Goal: Communication & Community: Answer question/provide support

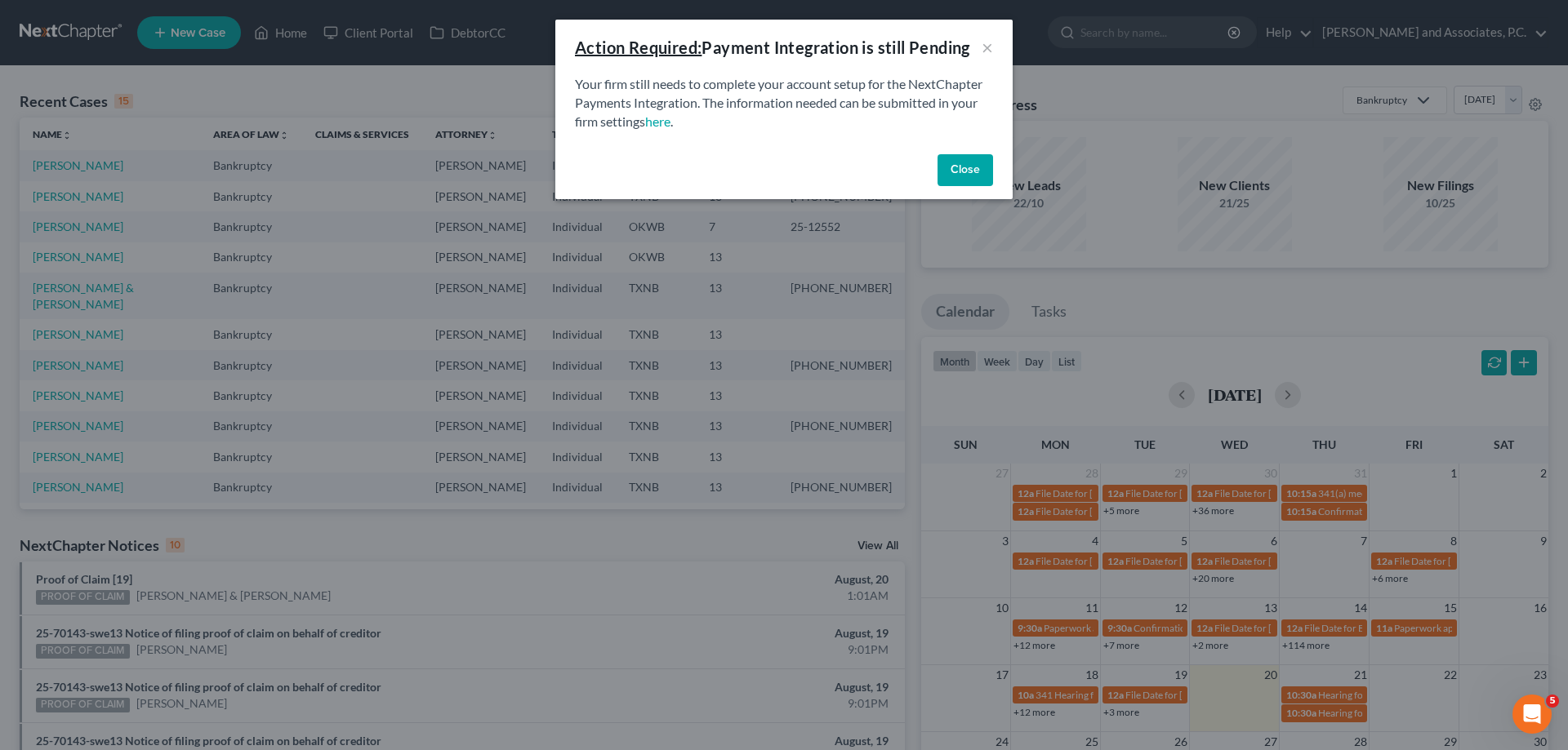
click at [957, 175] on button "Close" at bounding box center [966, 171] width 55 height 32
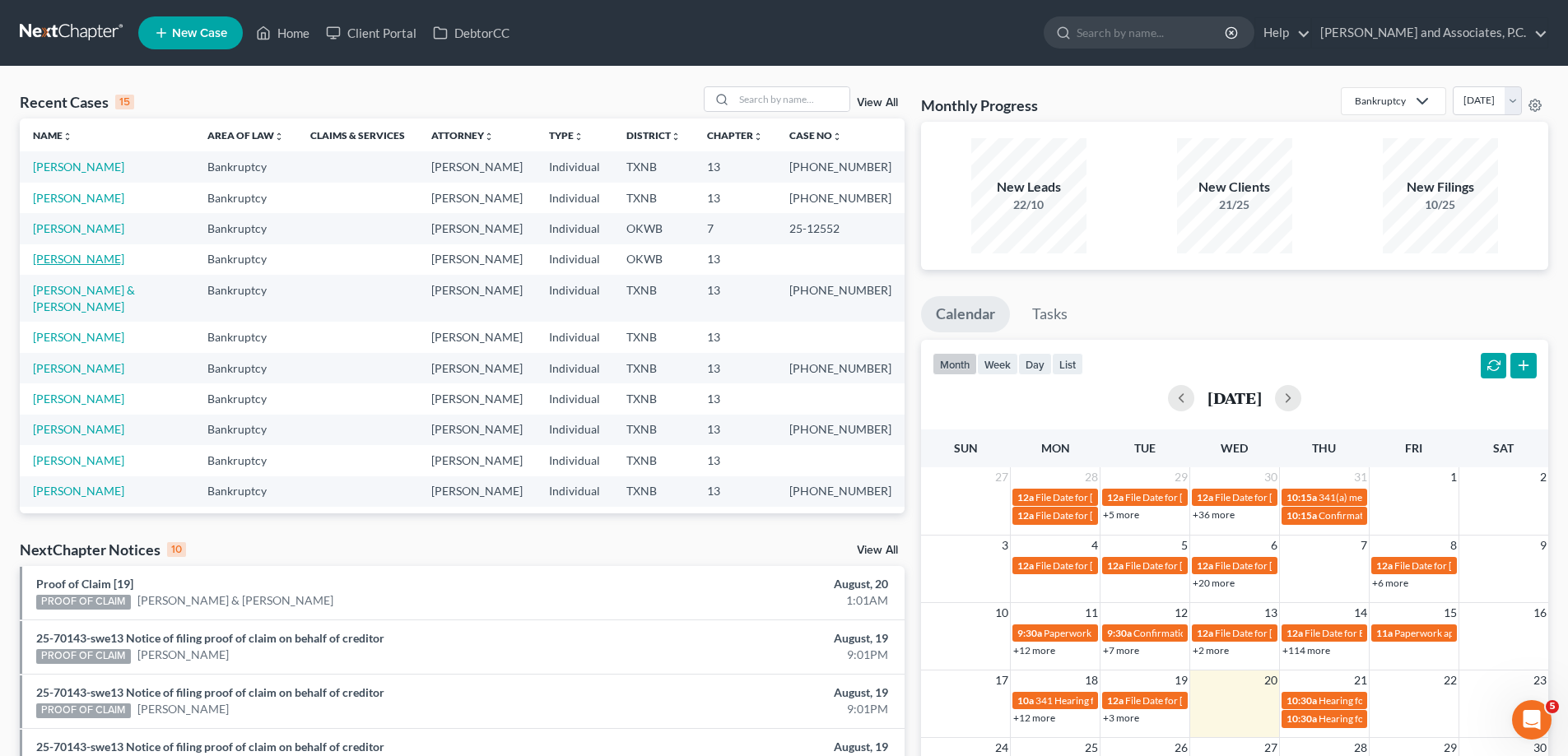
click at [78, 261] on link "[PERSON_NAME]" at bounding box center [78, 258] width 91 height 14
select select "1"
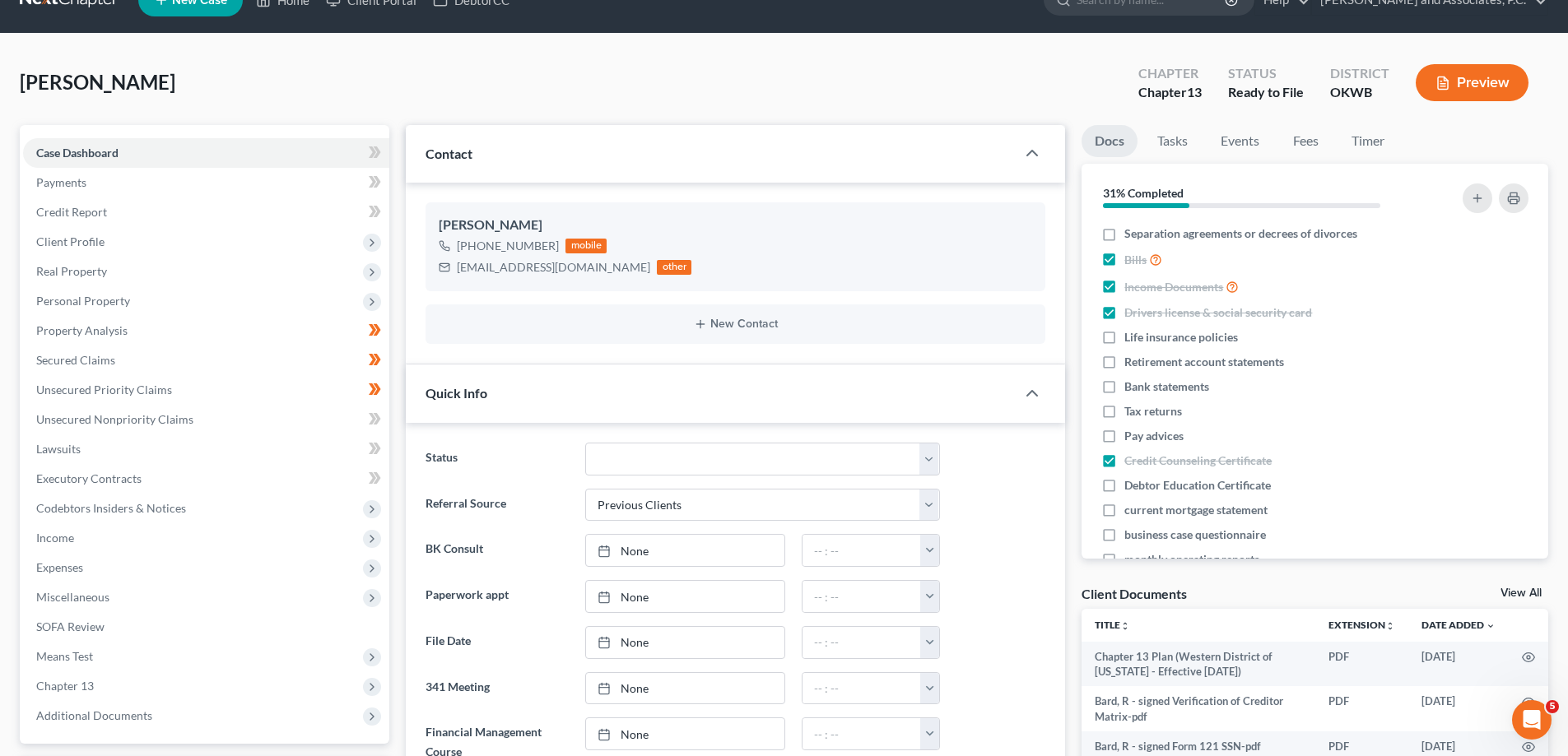
scroll to position [329, 0]
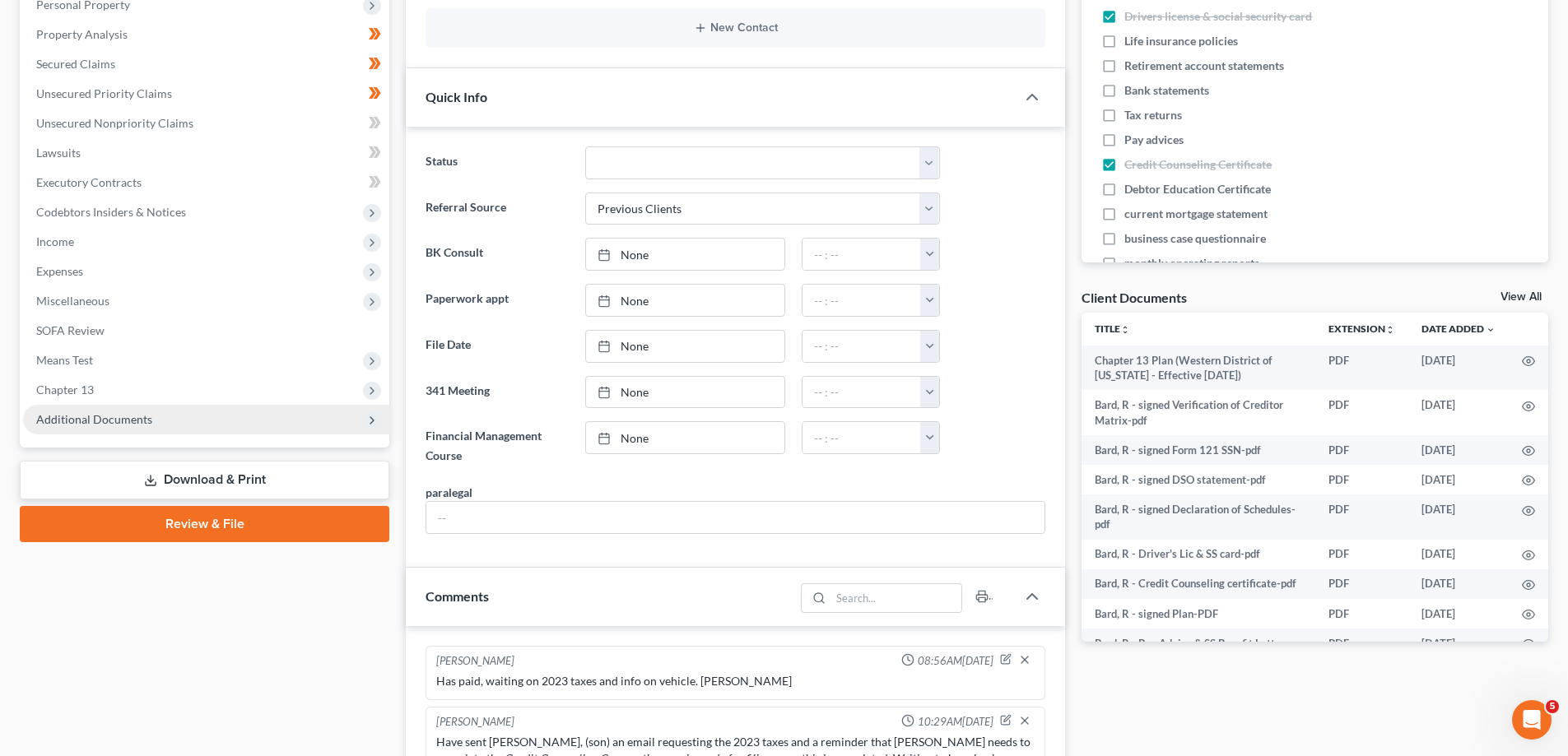
click at [65, 428] on span "Additional Documents" at bounding box center [206, 420] width 366 height 30
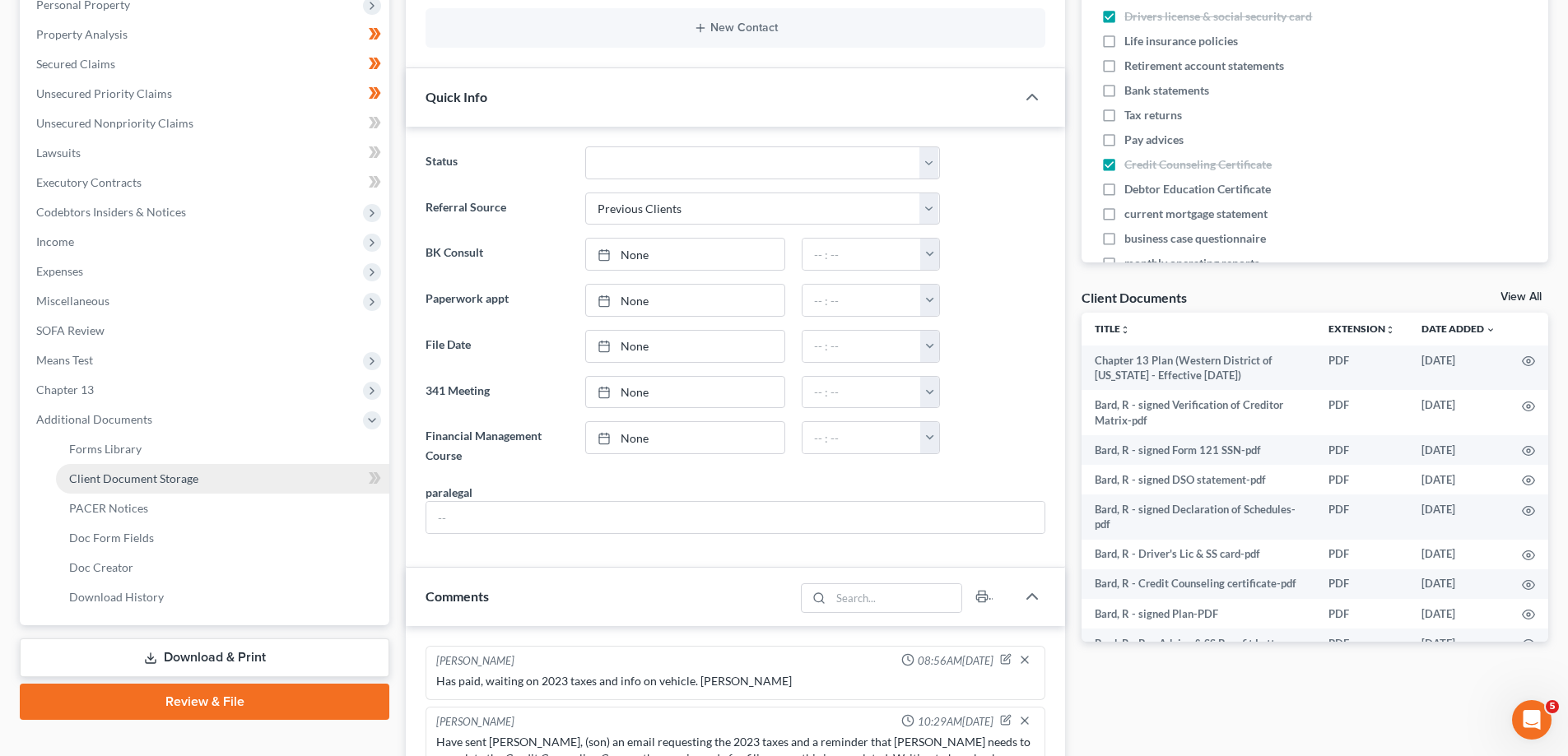
click at [89, 485] on span "Client Document Storage" at bounding box center [134, 478] width 130 height 14
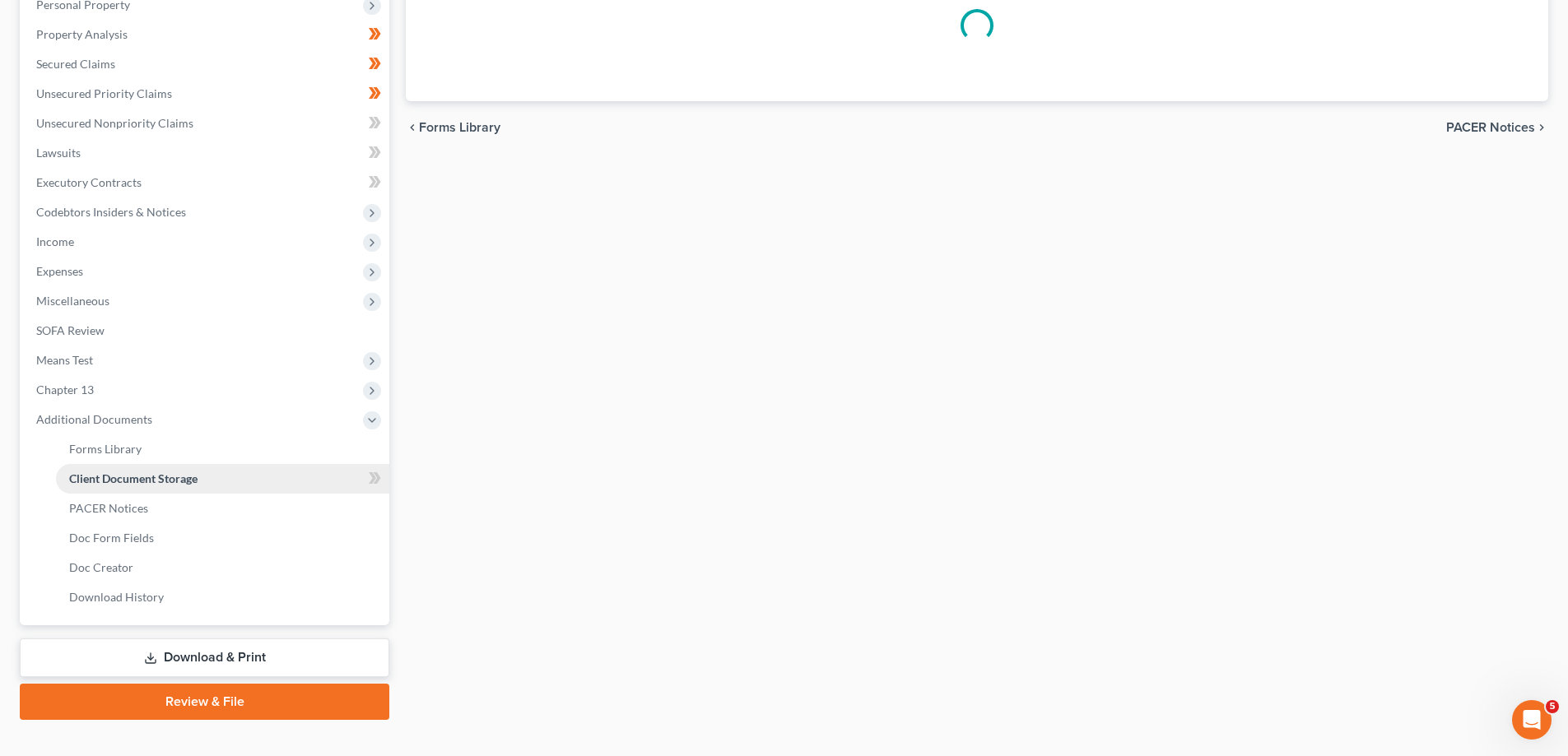
scroll to position [267, 0]
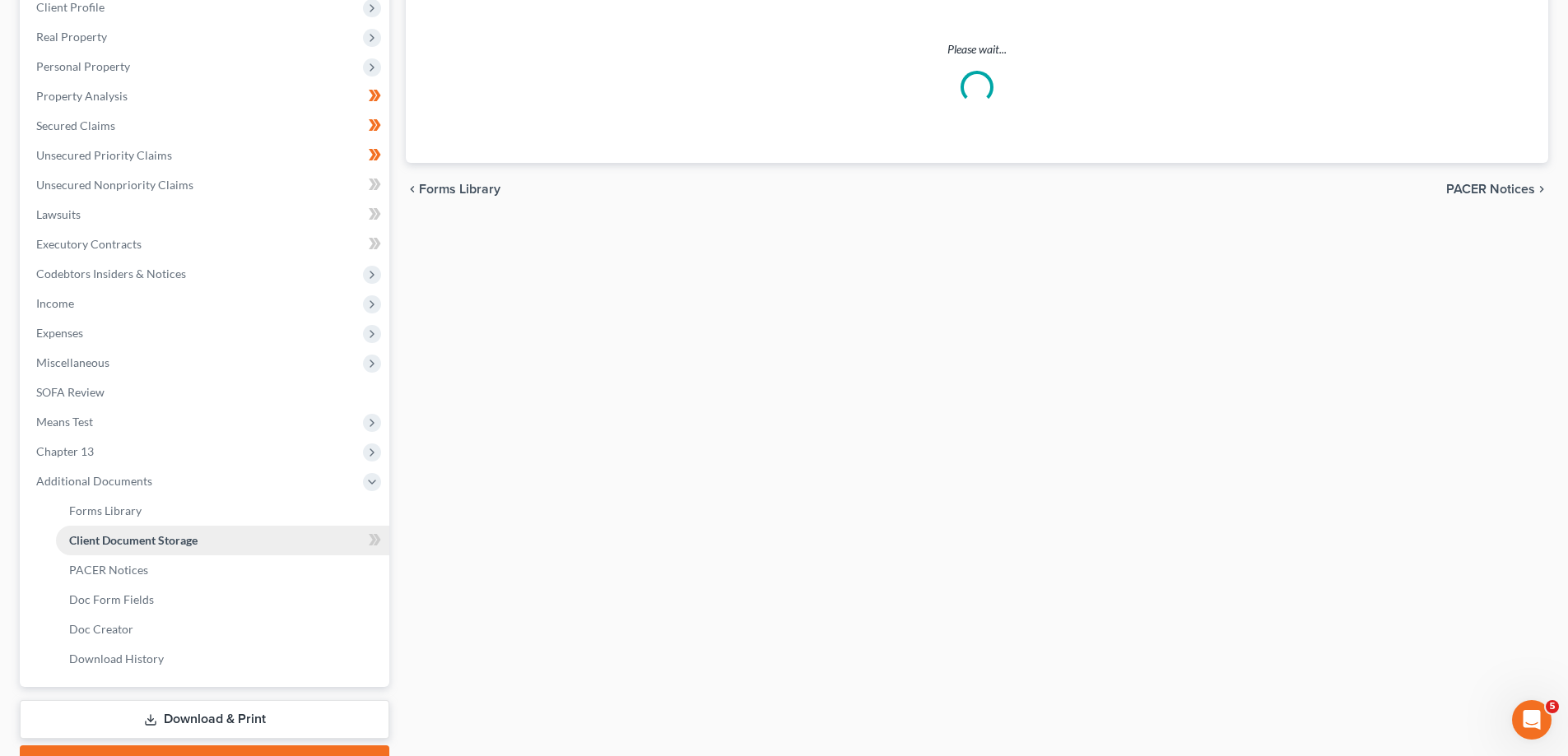
select select "3"
select select "0"
select select "2"
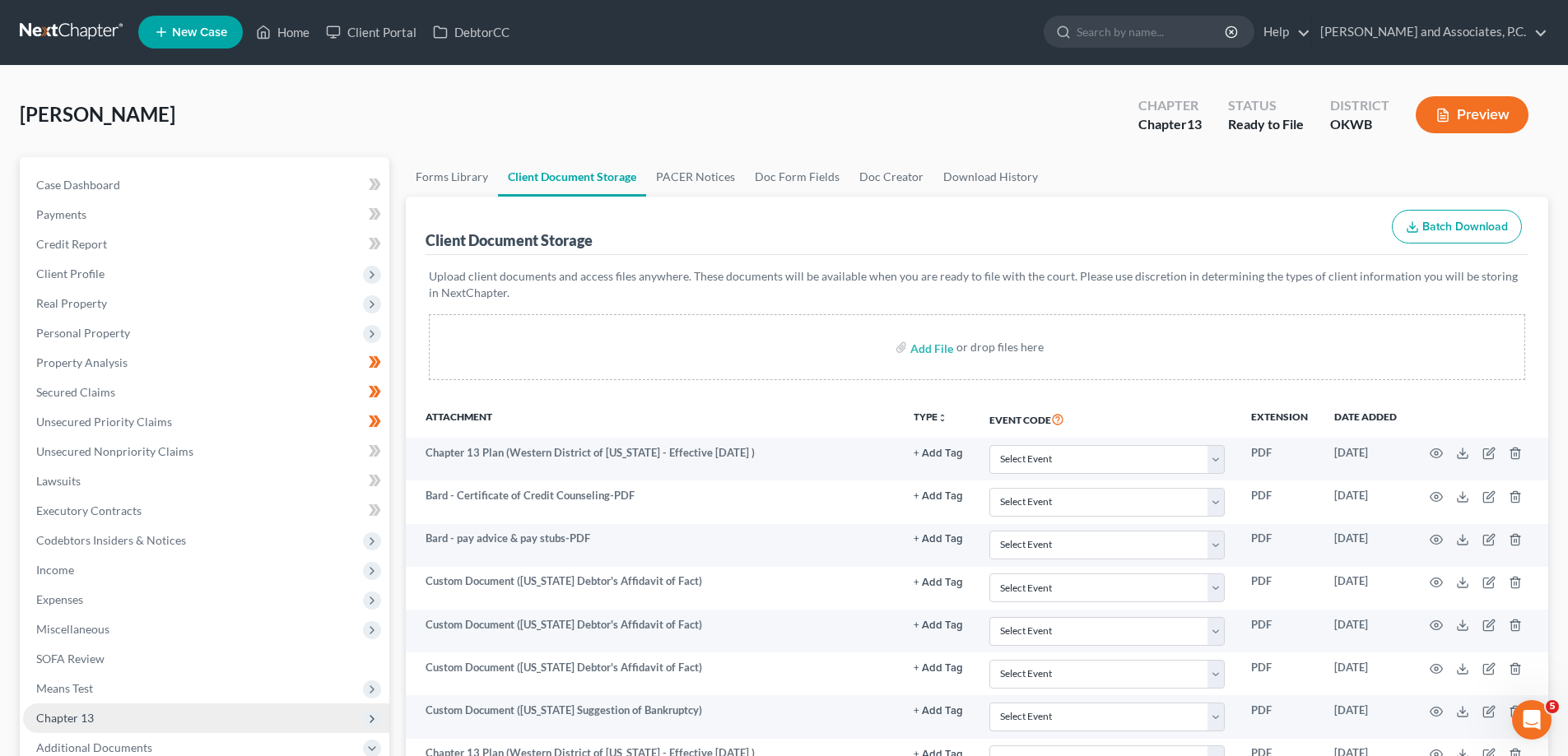
scroll to position [0, 0]
click at [294, 29] on link "Home" at bounding box center [282, 33] width 70 height 30
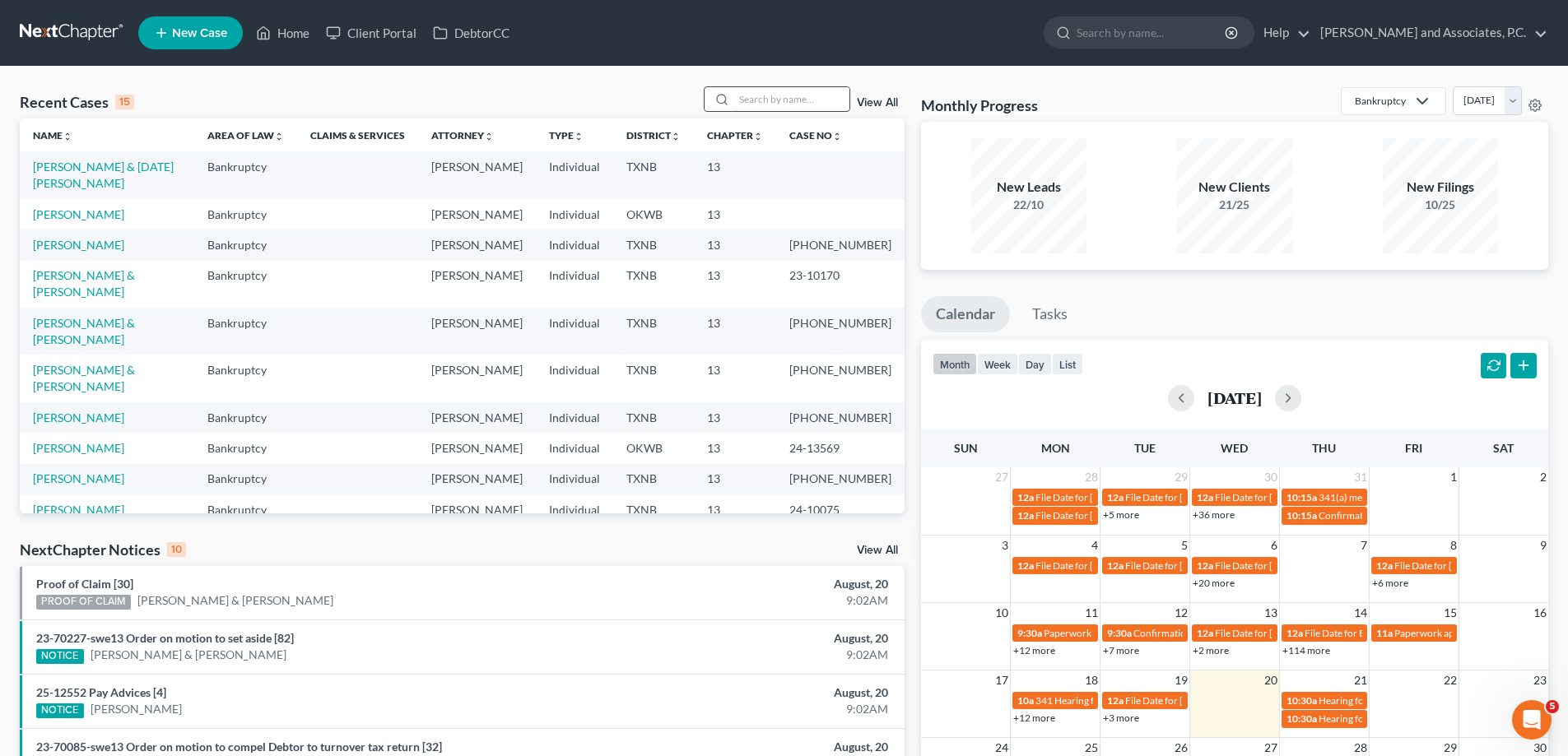
click at [762, 94] on input "search" at bounding box center [792, 99] width 115 height 24
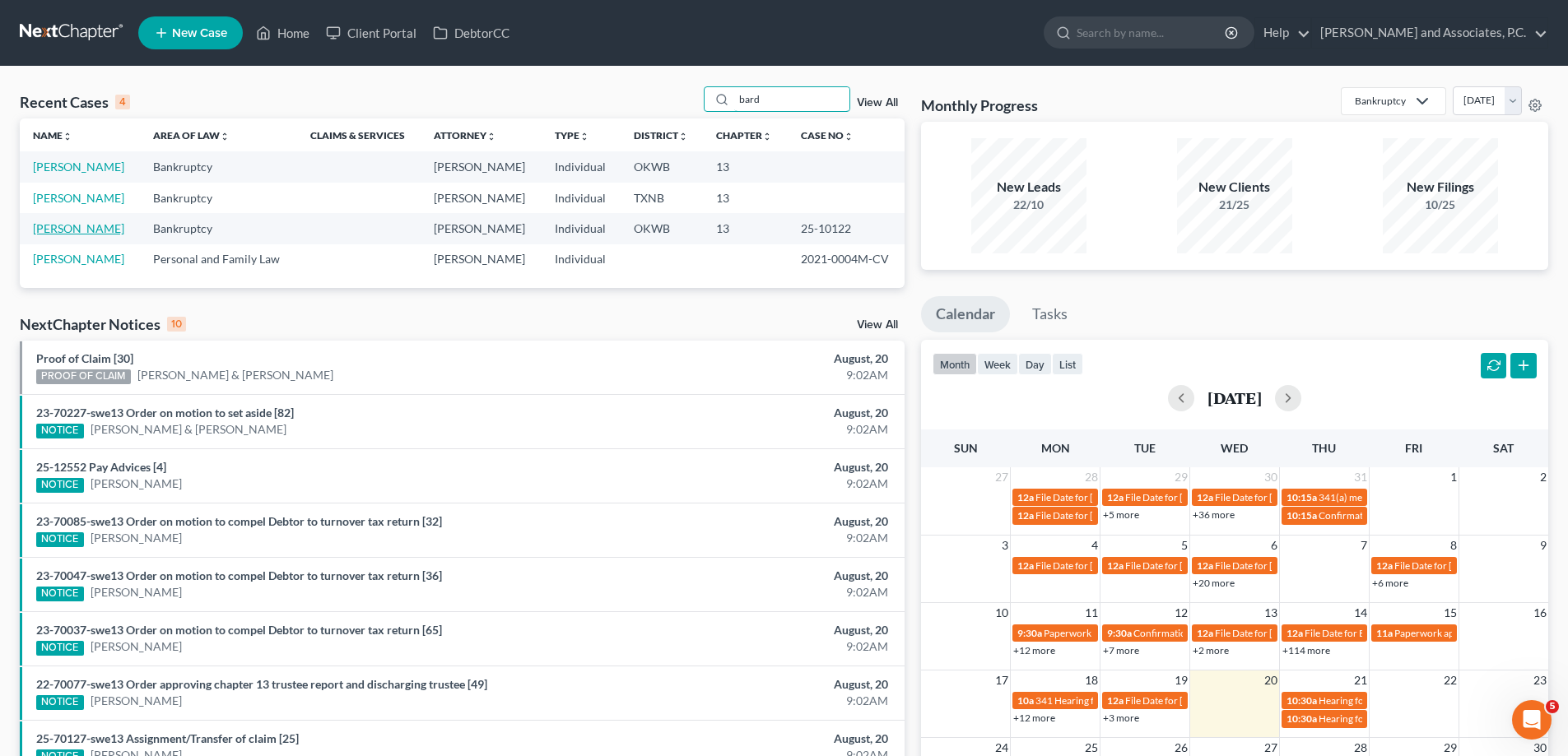
type input "bard"
click at [74, 226] on link "[PERSON_NAME]" at bounding box center [78, 228] width 91 height 14
select select "0"
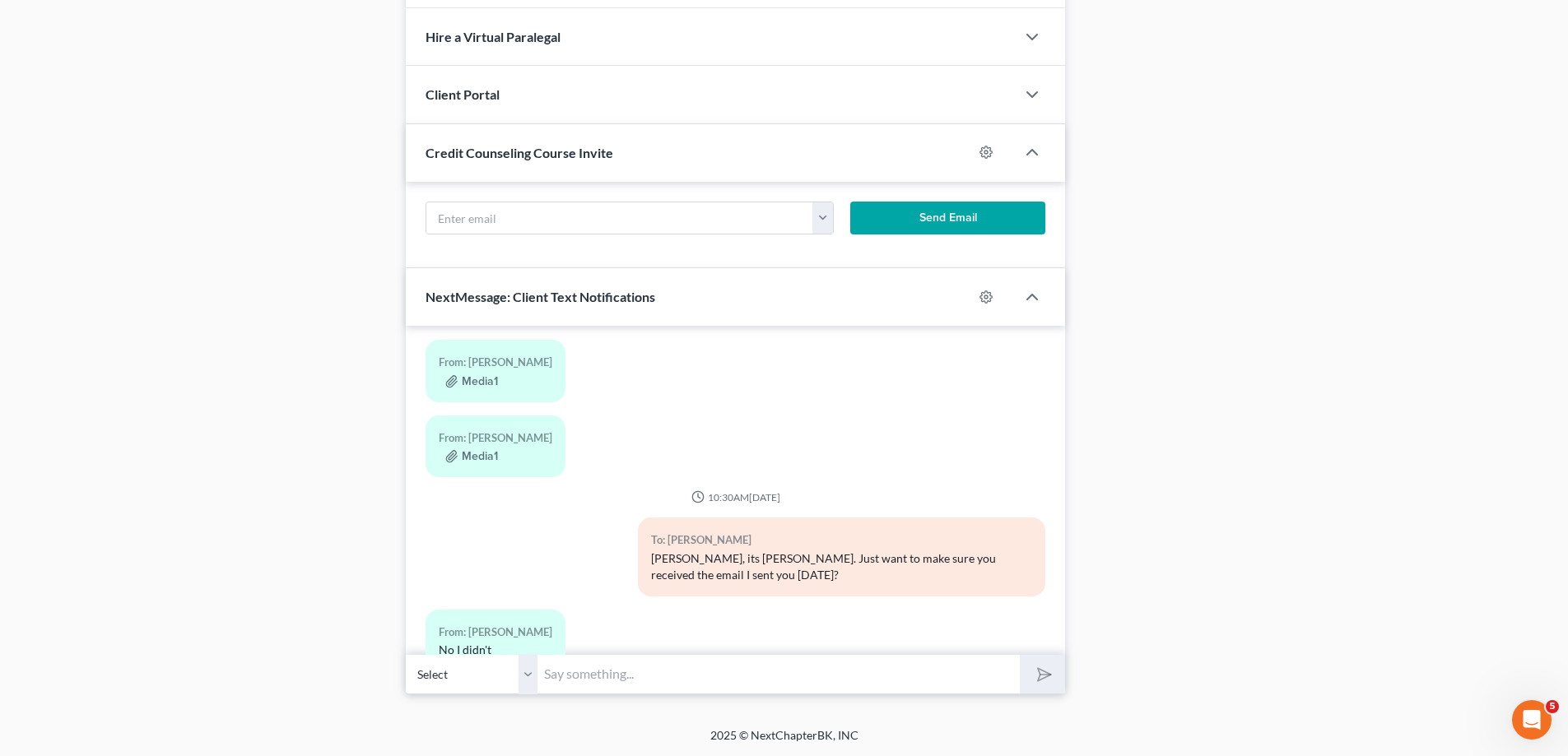
scroll to position [1373, 0]
click at [573, 676] on input "text" at bounding box center [778, 673] width 482 height 40
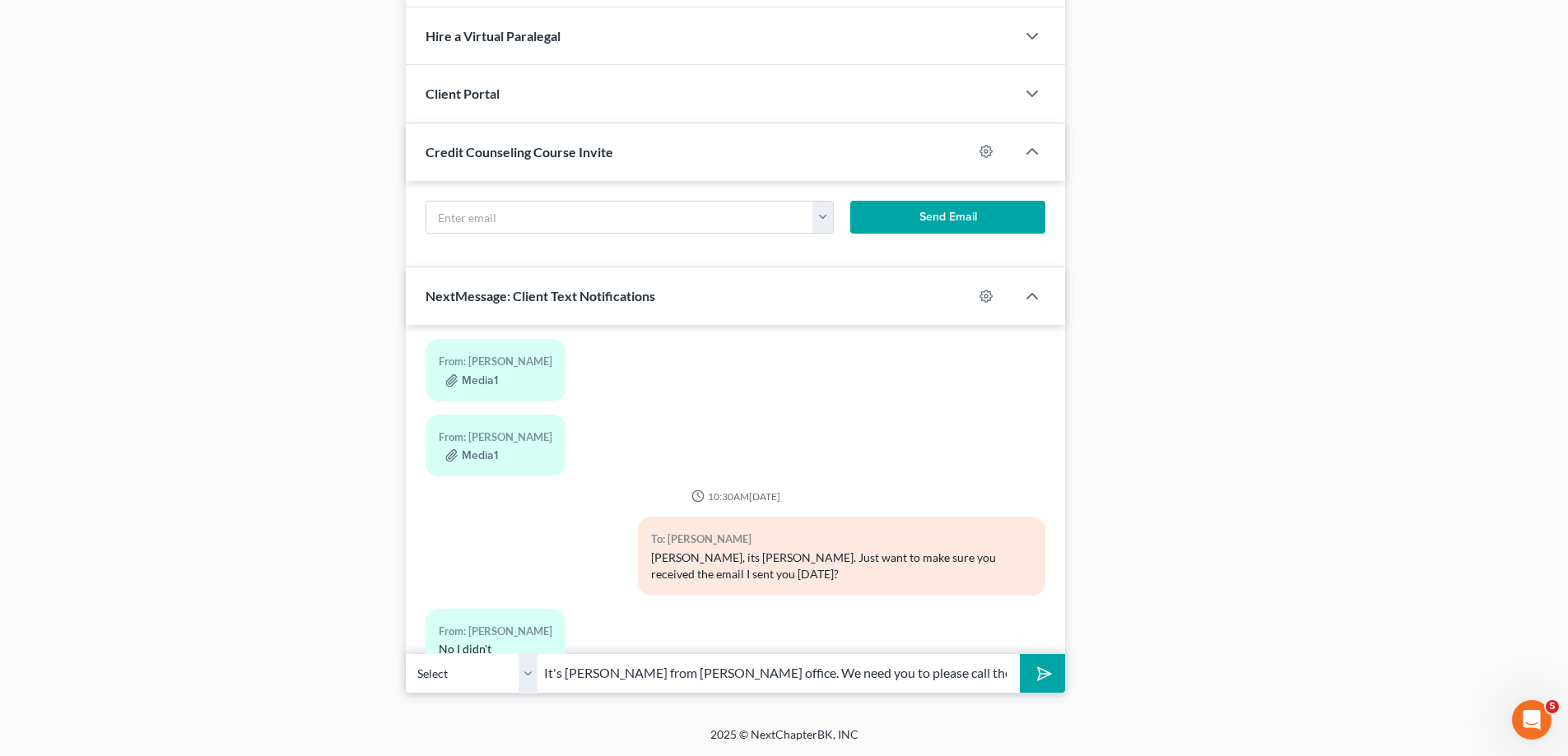
scroll to position [0, 413]
drag, startPoint x: 602, startPoint y: 671, endPoint x: 1032, endPoint y: 685, distance: 430.2
click at [1032, 685] on div "Select [PHONE_NUMBER] - [PERSON_NAME] It's [PERSON_NAME] from [PERSON_NAME] off…" at bounding box center [735, 673] width 659 height 38
click at [772, 675] on input "It's [PERSON_NAME], could you please bring your dad to the office, we missed an…" at bounding box center [778, 673] width 482 height 40
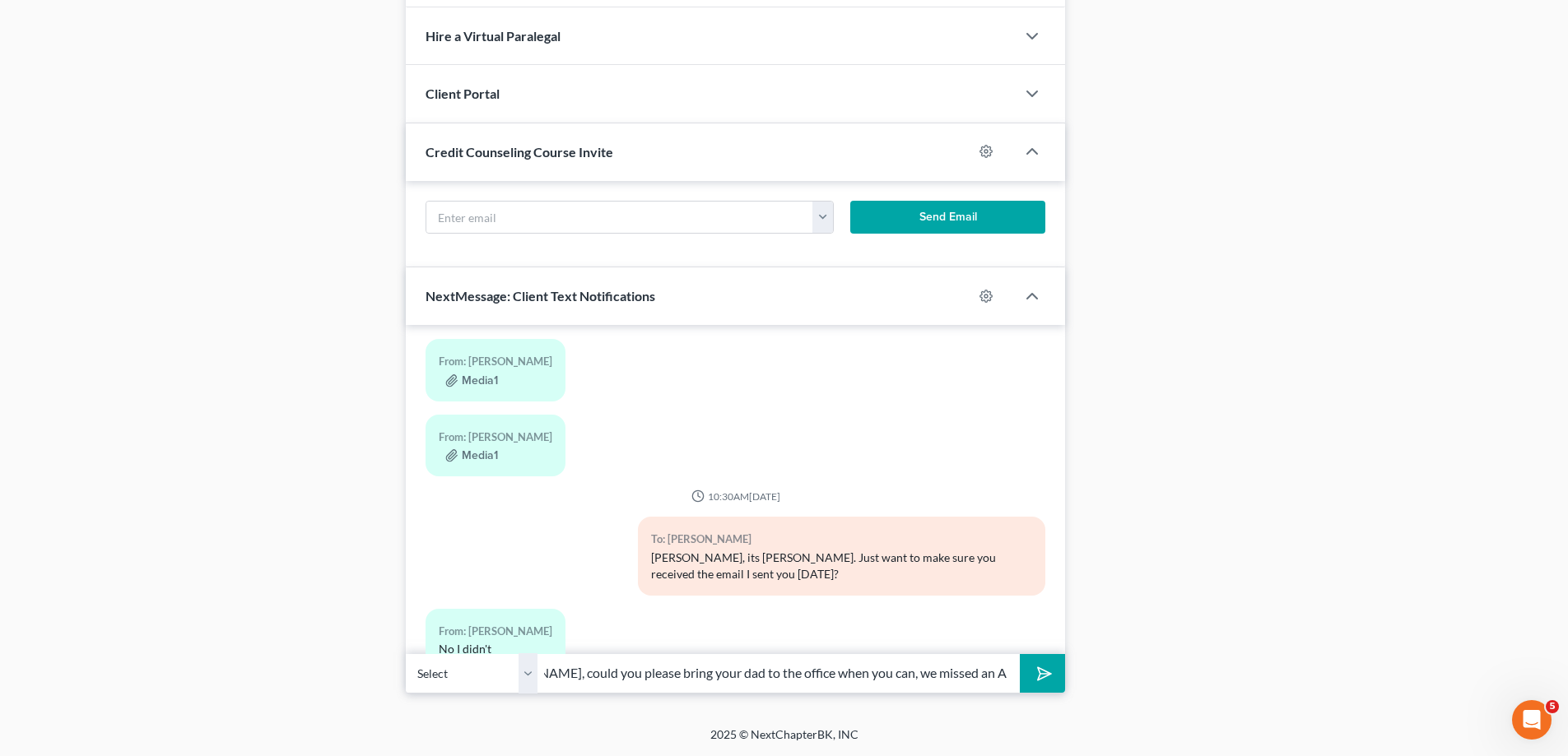
type input "It's [PERSON_NAME], could you please bring your dad to the office when you can,…"
click at [1020, 654] on button "submit" at bounding box center [1042, 673] width 45 height 38
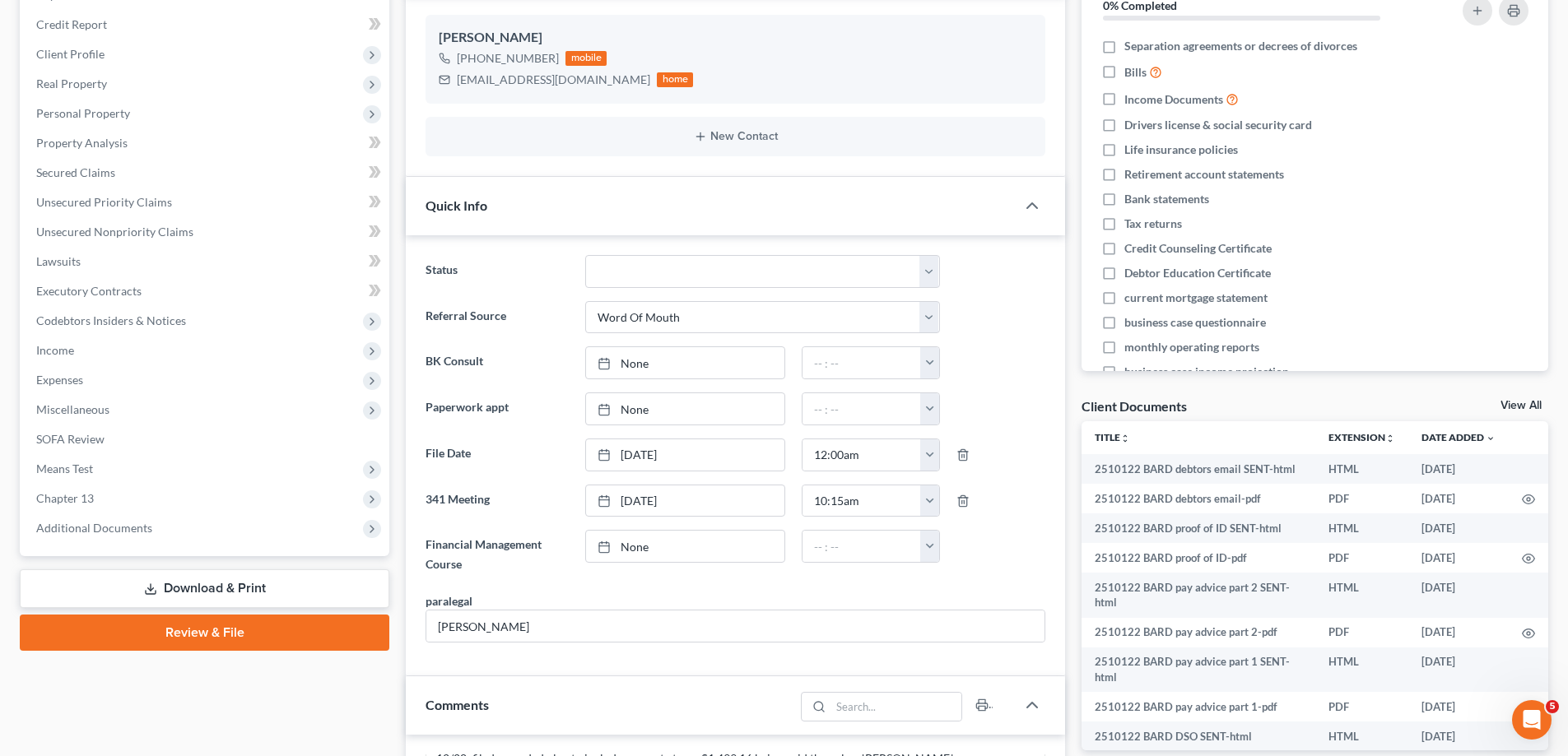
scroll to position [0, 0]
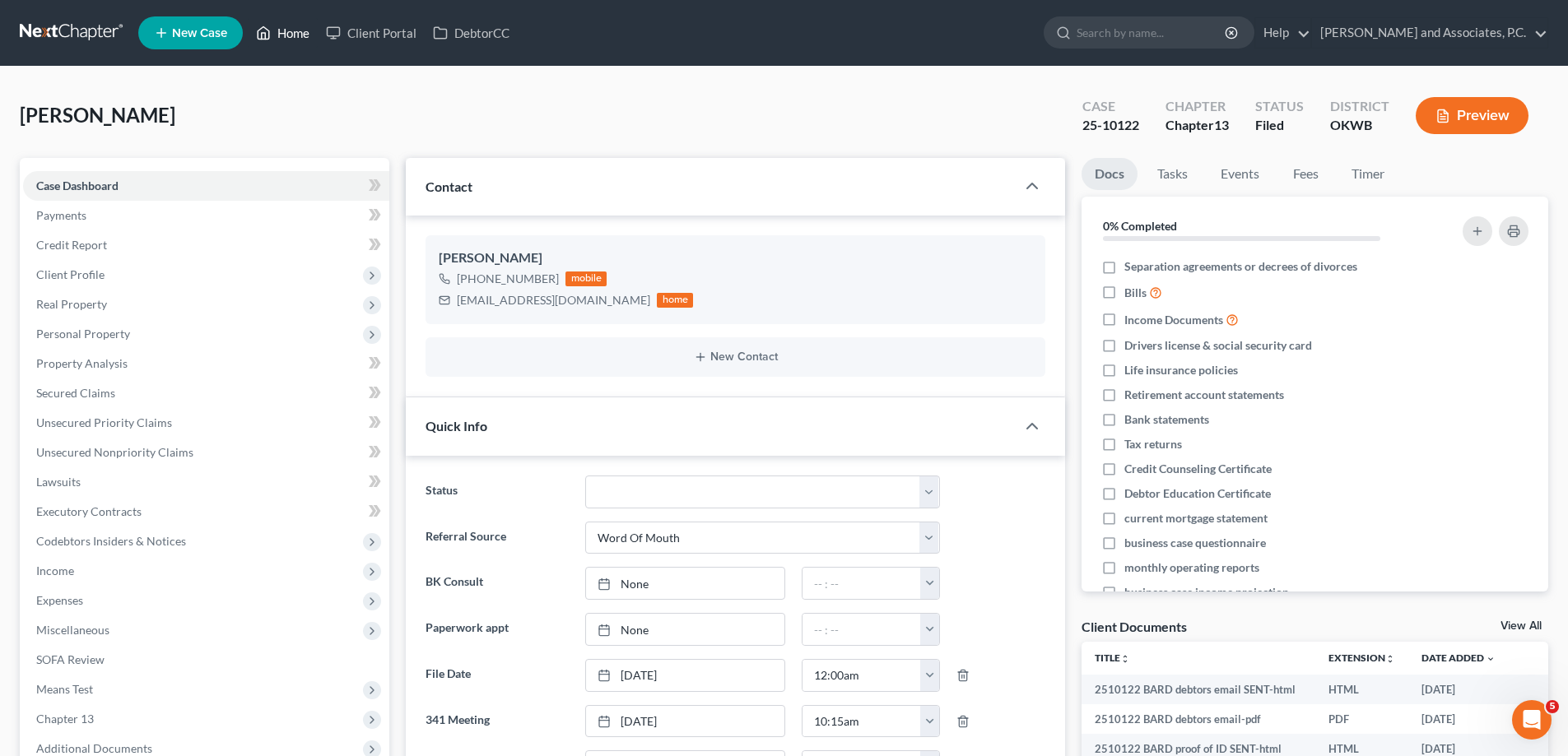
click at [296, 37] on link "Home" at bounding box center [282, 33] width 70 height 30
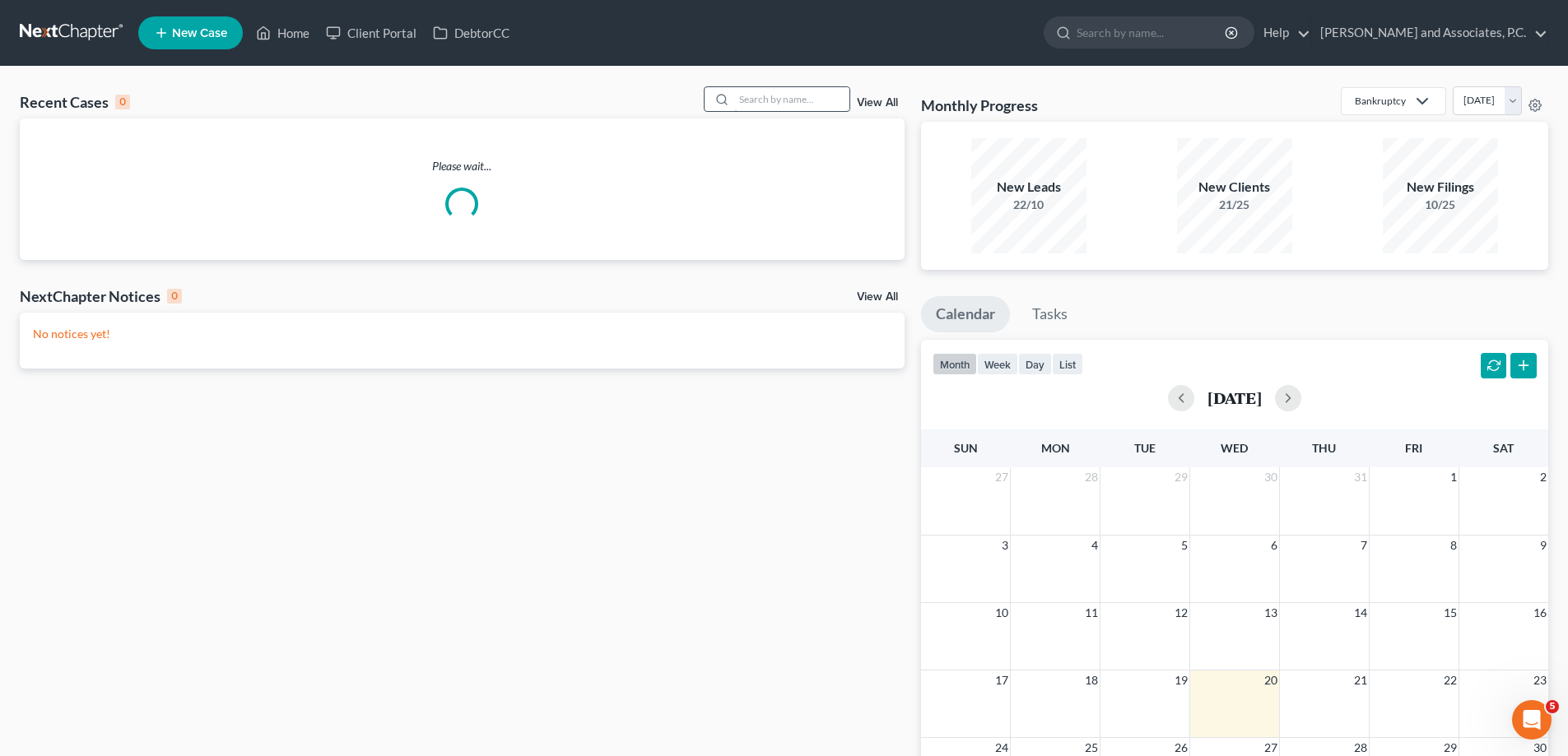
click at [768, 94] on input "search" at bounding box center [792, 99] width 115 height 24
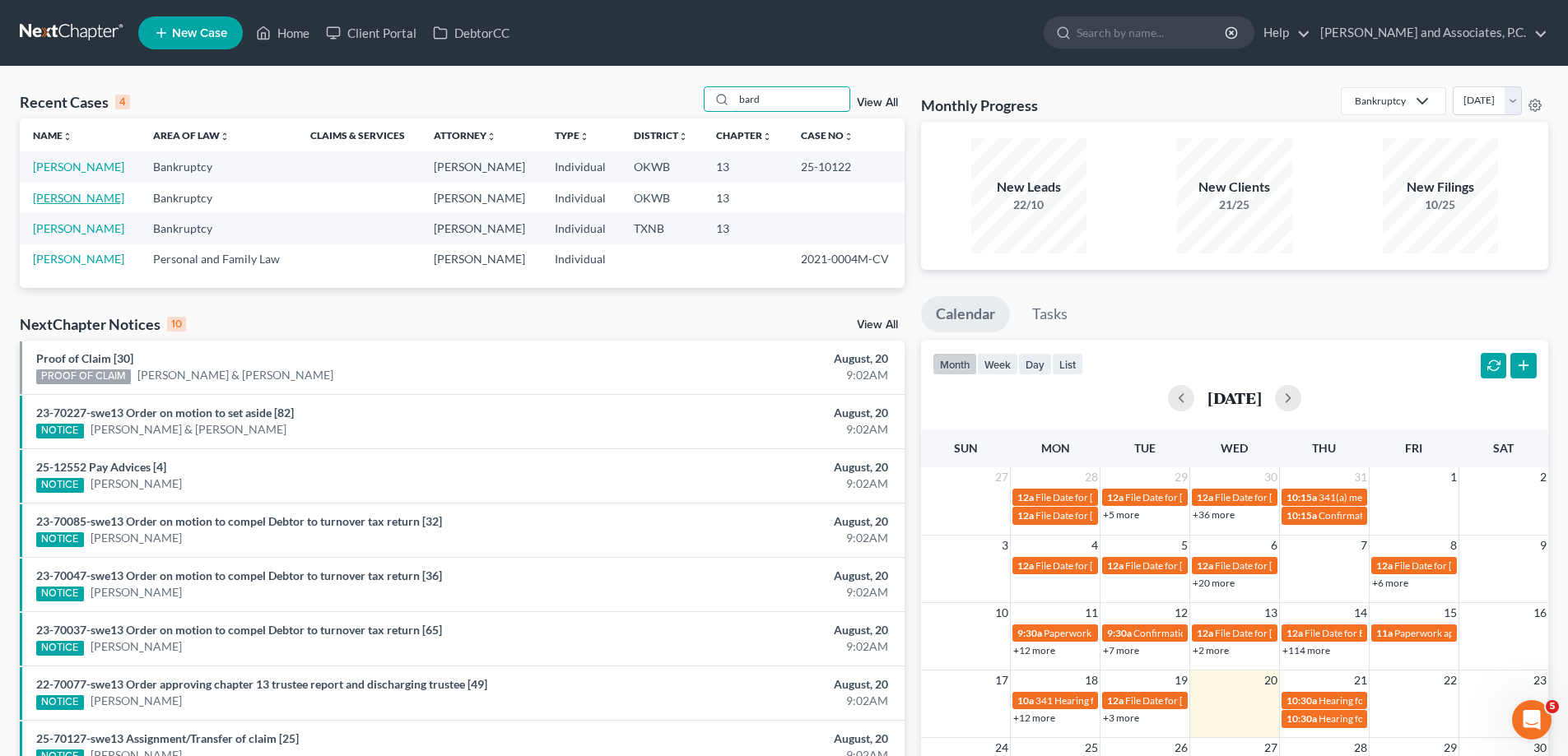
type input "bard"
click at [61, 200] on link "[PERSON_NAME]" at bounding box center [78, 198] width 91 height 14
select select "10"
select select "1"
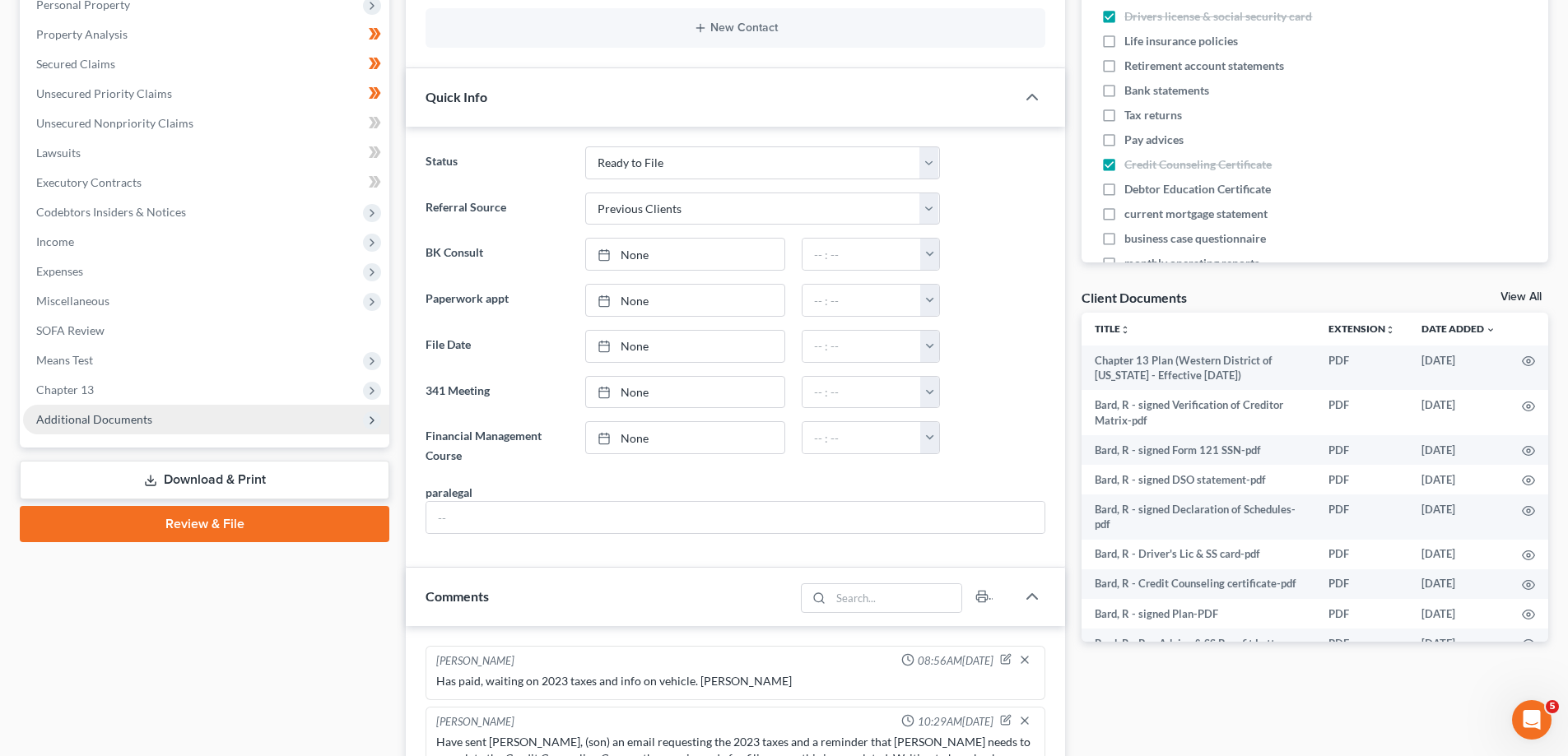
scroll to position [3895, 0]
click at [109, 424] on span "Additional Documents" at bounding box center [94, 419] width 116 height 14
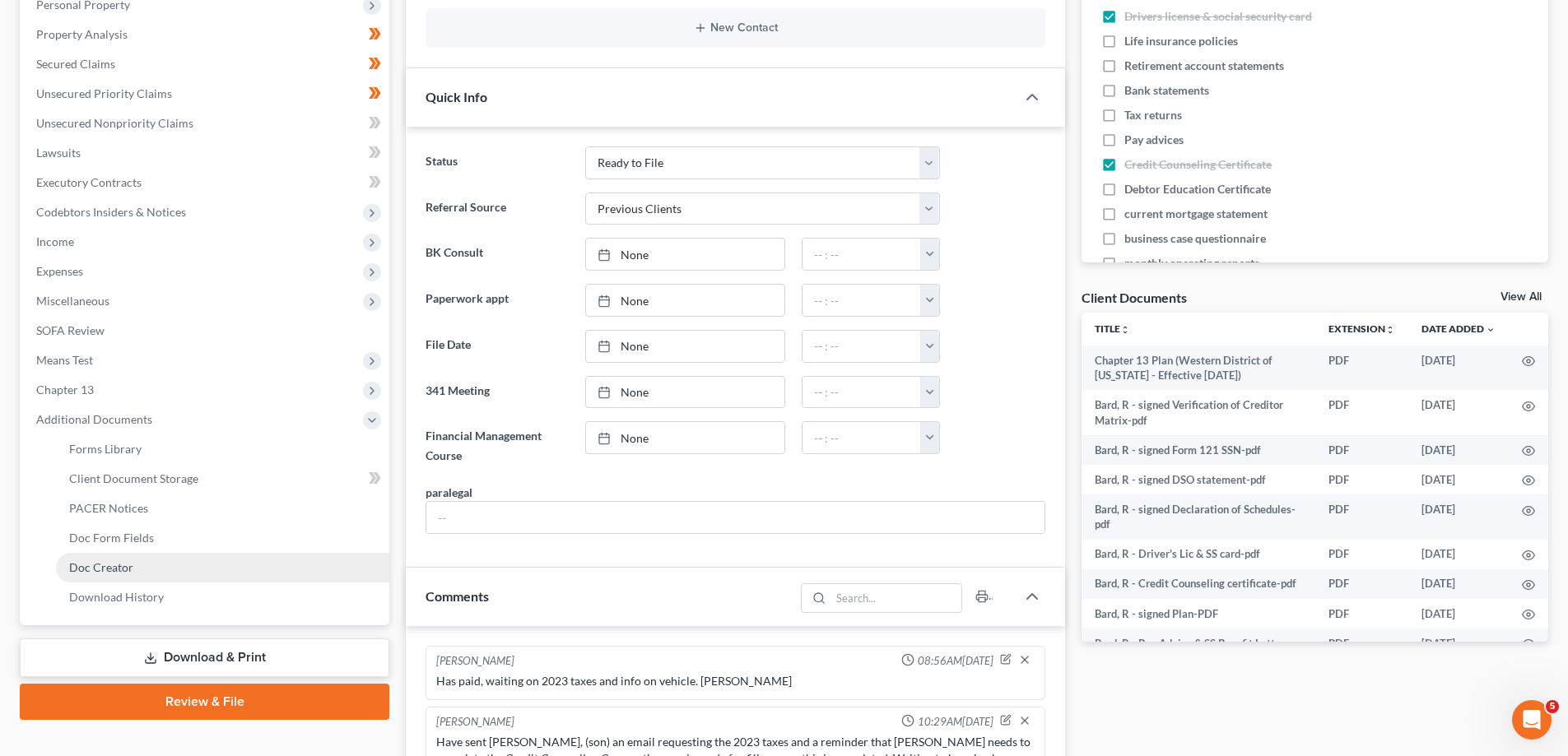
click at [119, 565] on span "Doc Creator" at bounding box center [101, 567] width 64 height 14
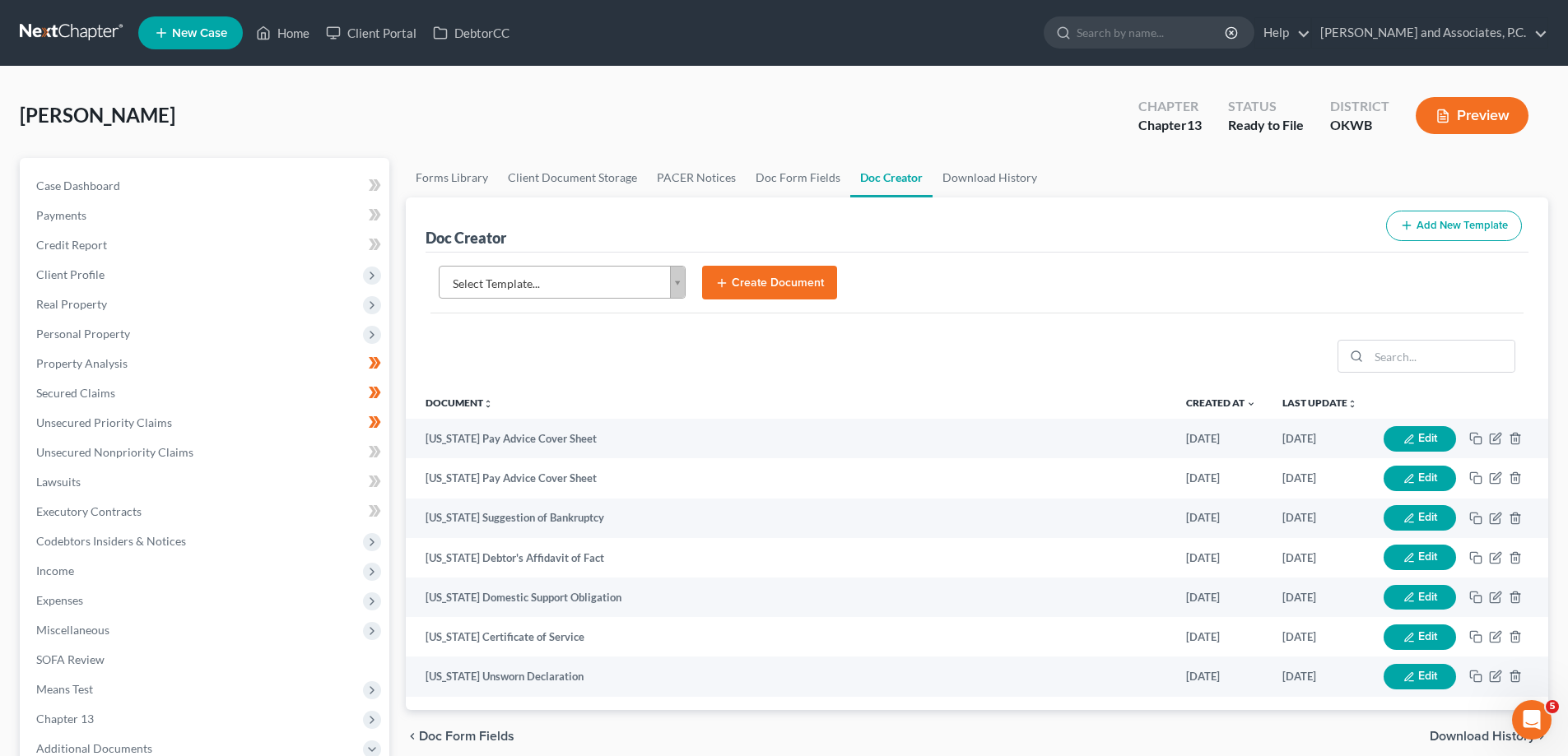
click at [680, 288] on body "Home New Case Client Portal DebtorCC [PERSON_NAME] and Associates, [PERSON_NAME…" at bounding box center [784, 556] width 1568 height 1112
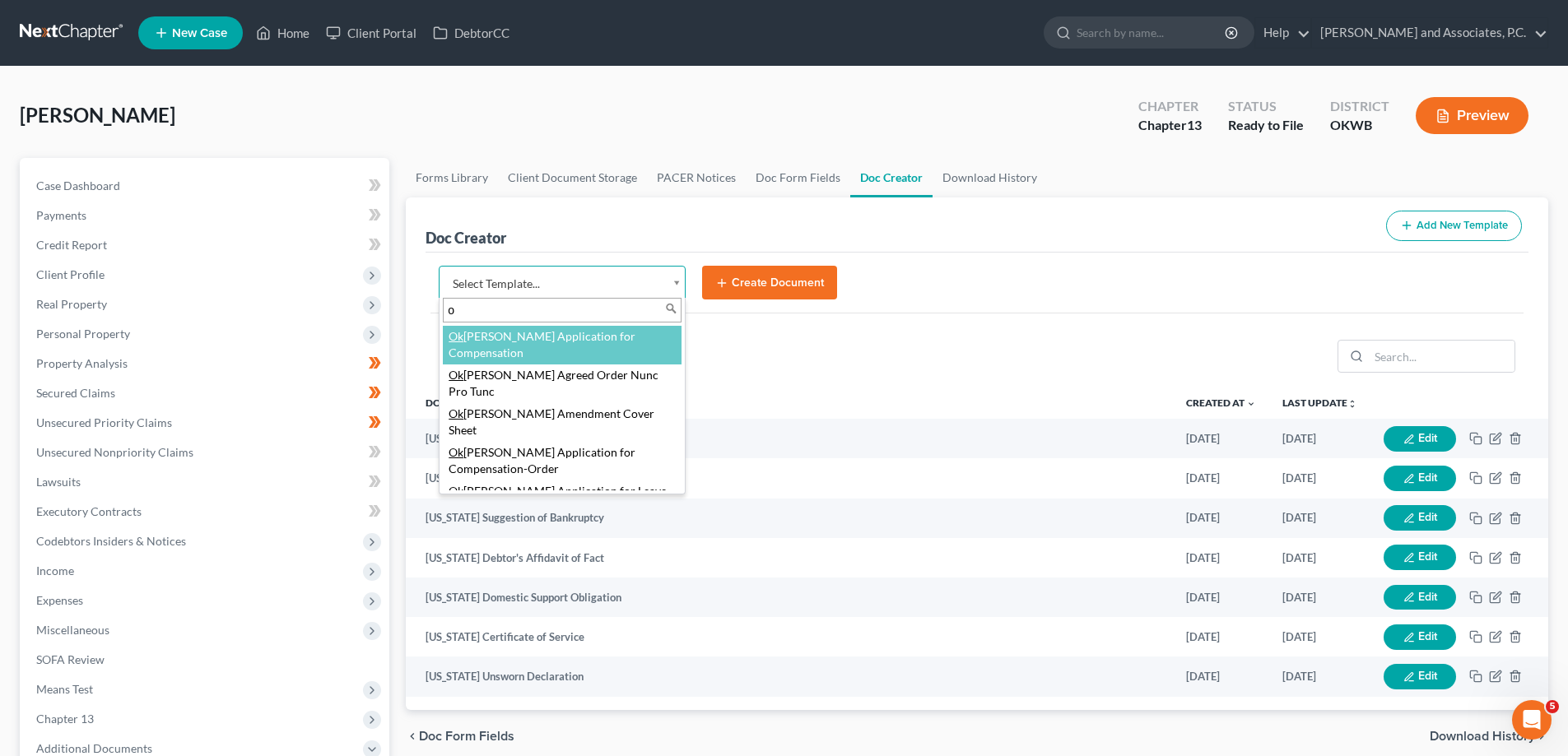
type input "ok"
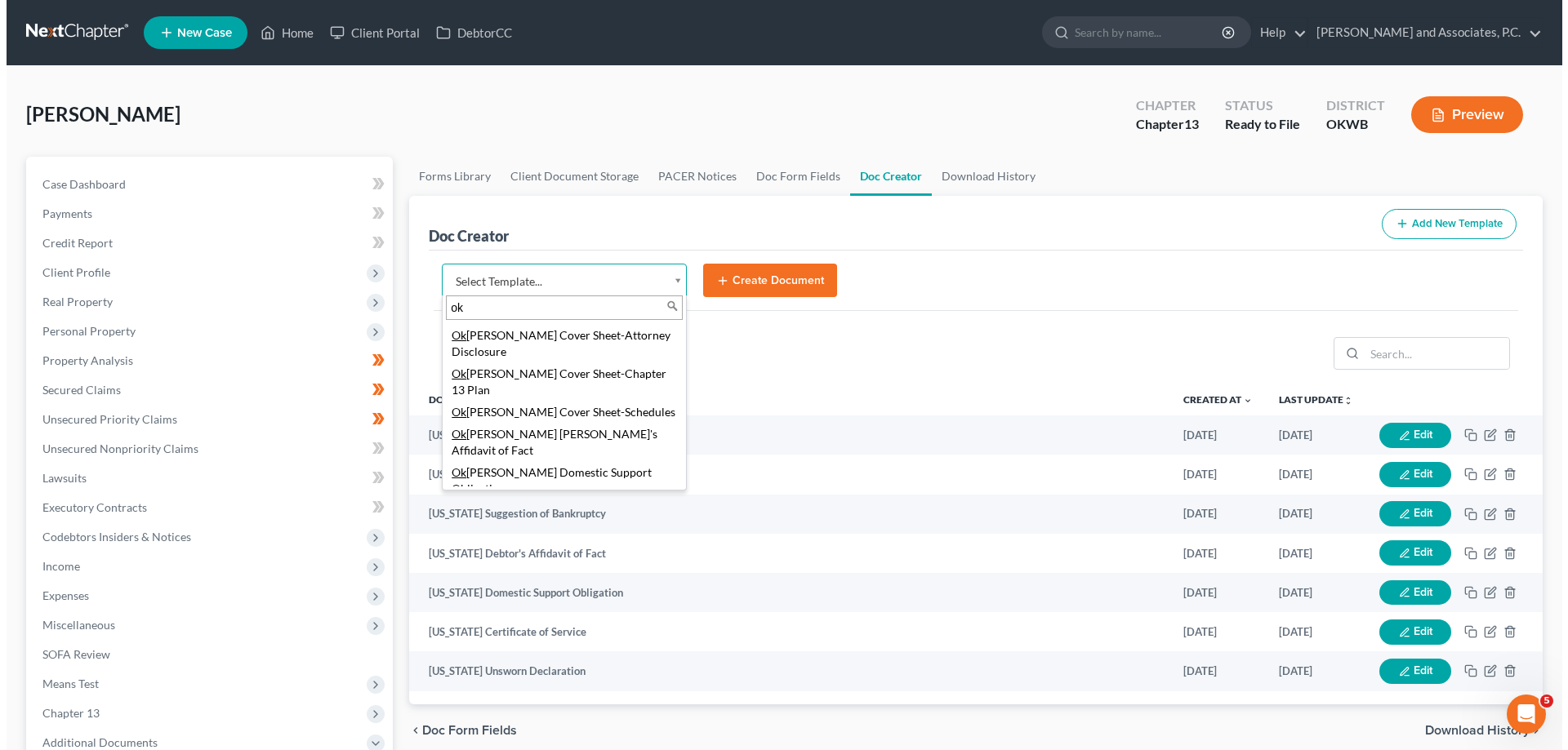
scroll to position [397, 0]
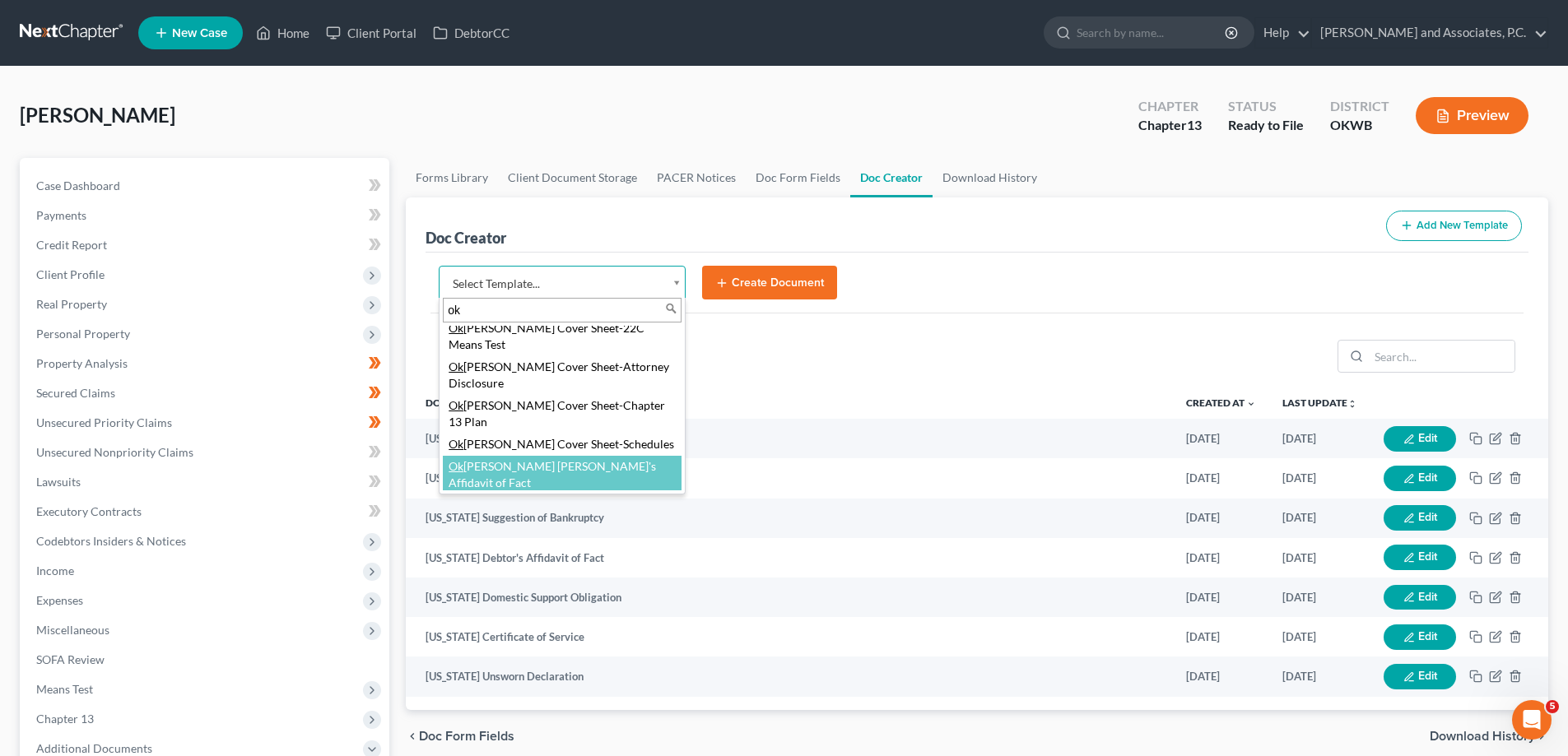
select select "77464"
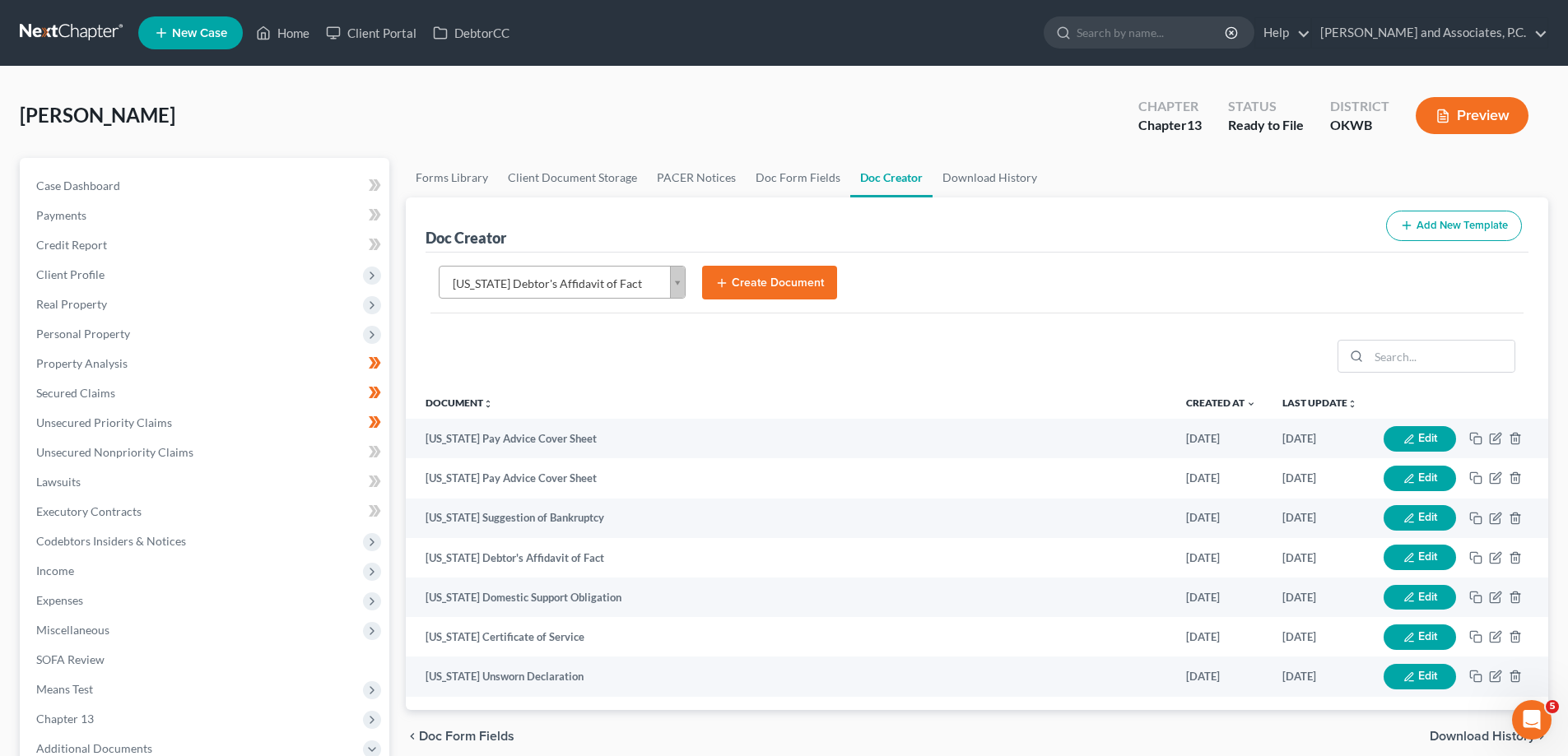
click at [768, 285] on button "Create Document" at bounding box center [770, 283] width 135 height 35
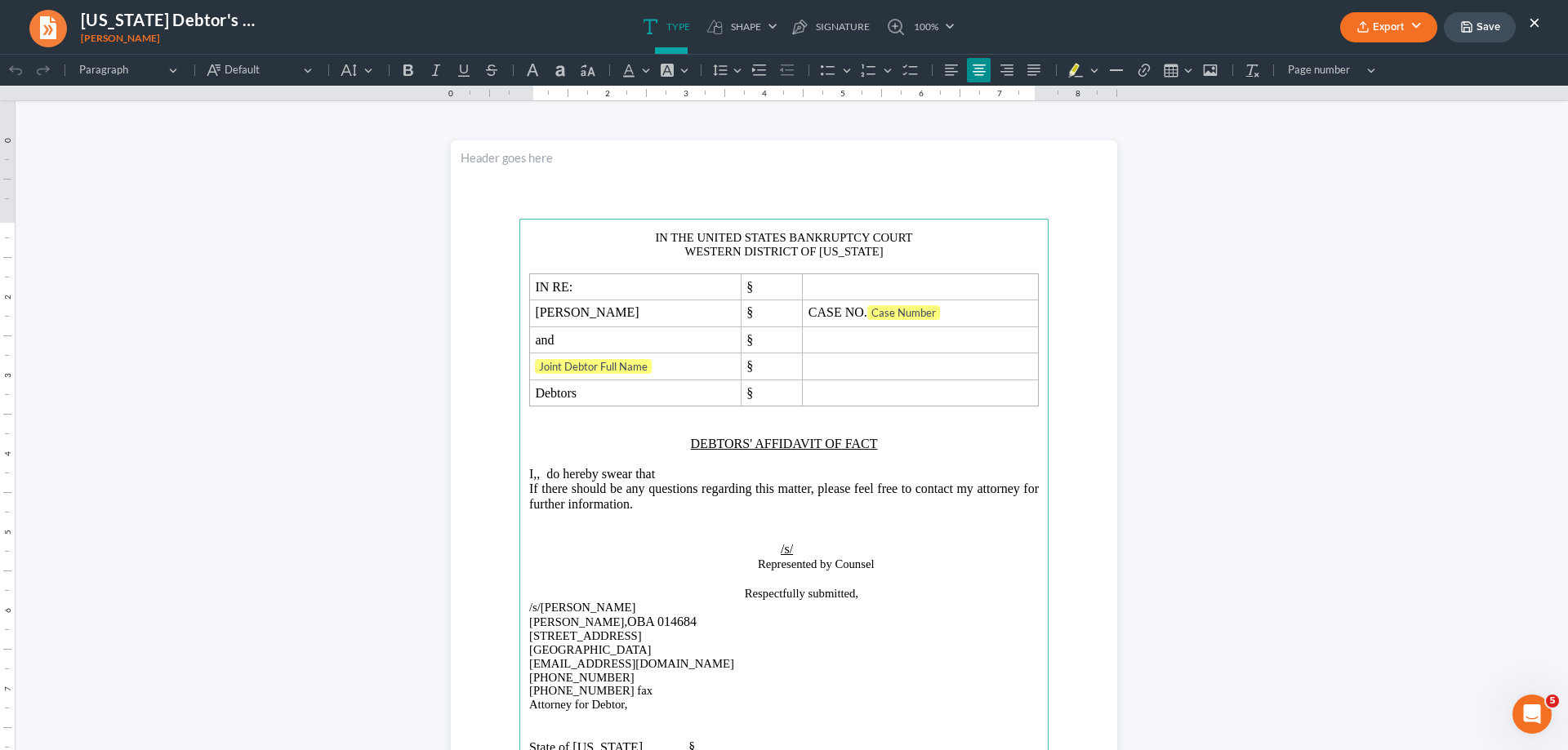
scroll to position [0, 0]
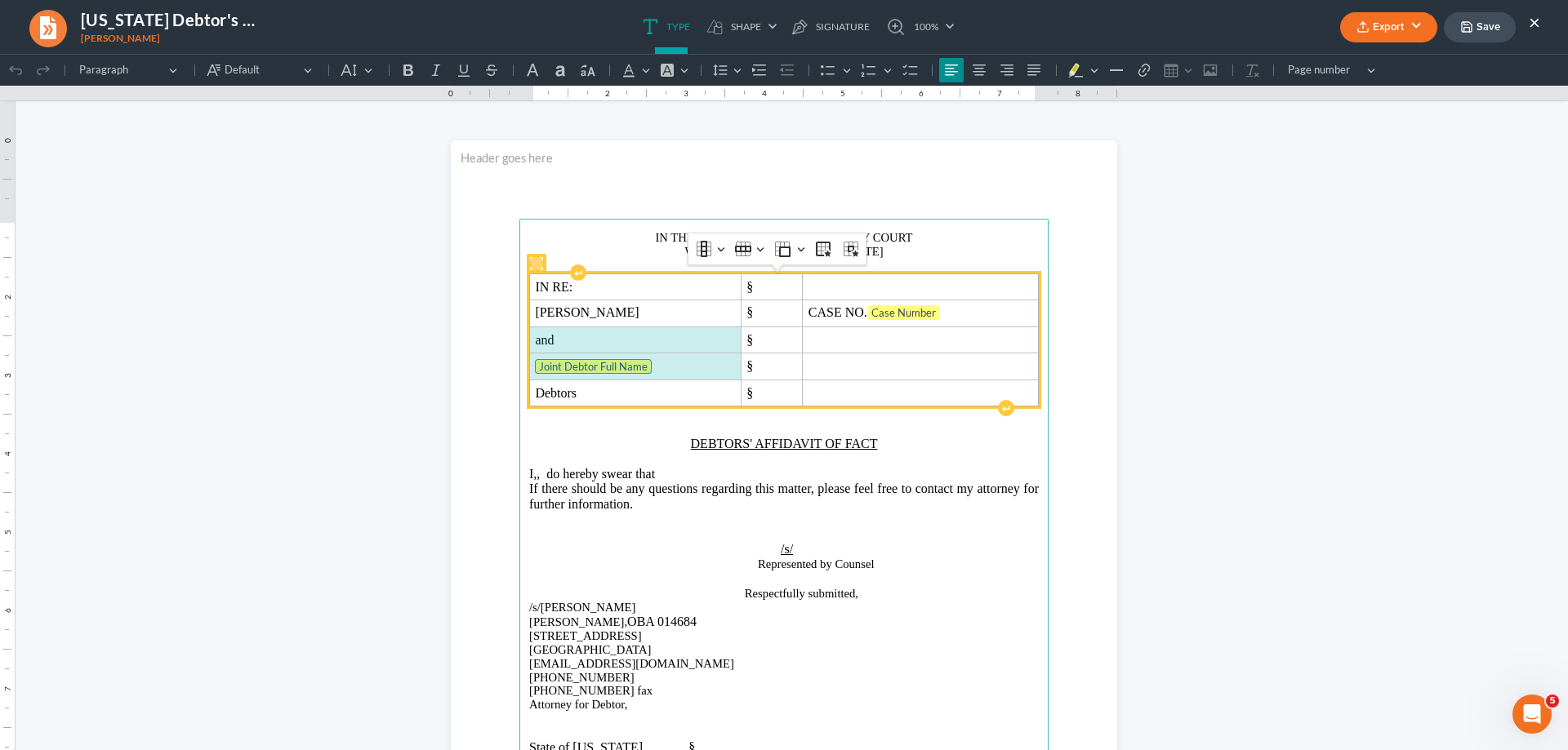
drag, startPoint x: 530, startPoint y: 340, endPoint x: 580, endPoint y: 365, distance: 55.9
click at [580, 365] on tbody "IN RE: § [PERSON_NAME] § CASE NO. Case Number and § Joint Debtor Full Name § De…" at bounding box center [784, 340] width 509 height 132
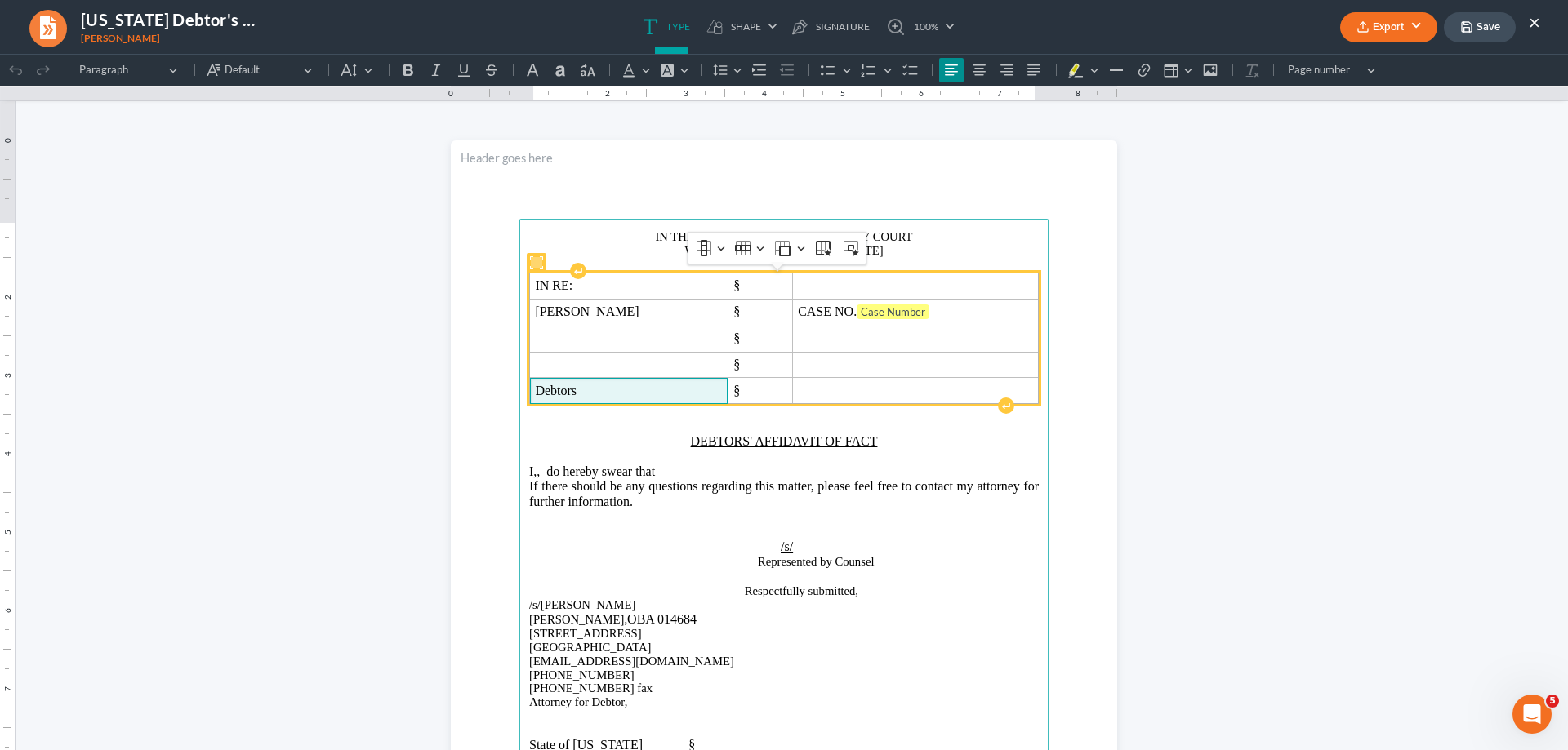
click at [564, 394] on span "Debtors" at bounding box center [628, 391] width 187 height 14
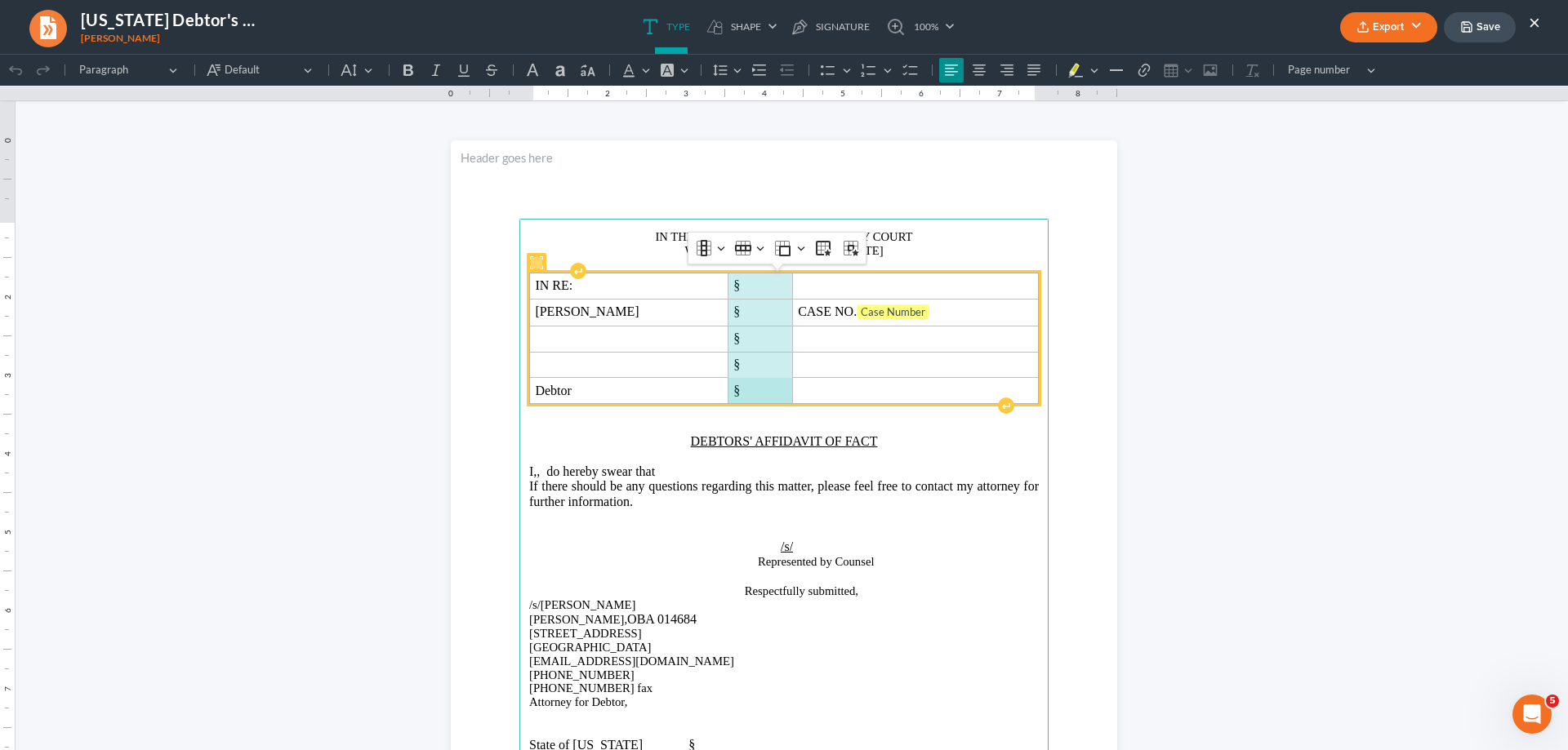
drag, startPoint x: 749, startPoint y: 288, endPoint x: 739, endPoint y: 284, distance: 10.8
click at [747, 375] on tbody "IN RE: § [PERSON_NAME] § CASE NO. Case Number § § Debtor §" at bounding box center [784, 337] width 509 height 131
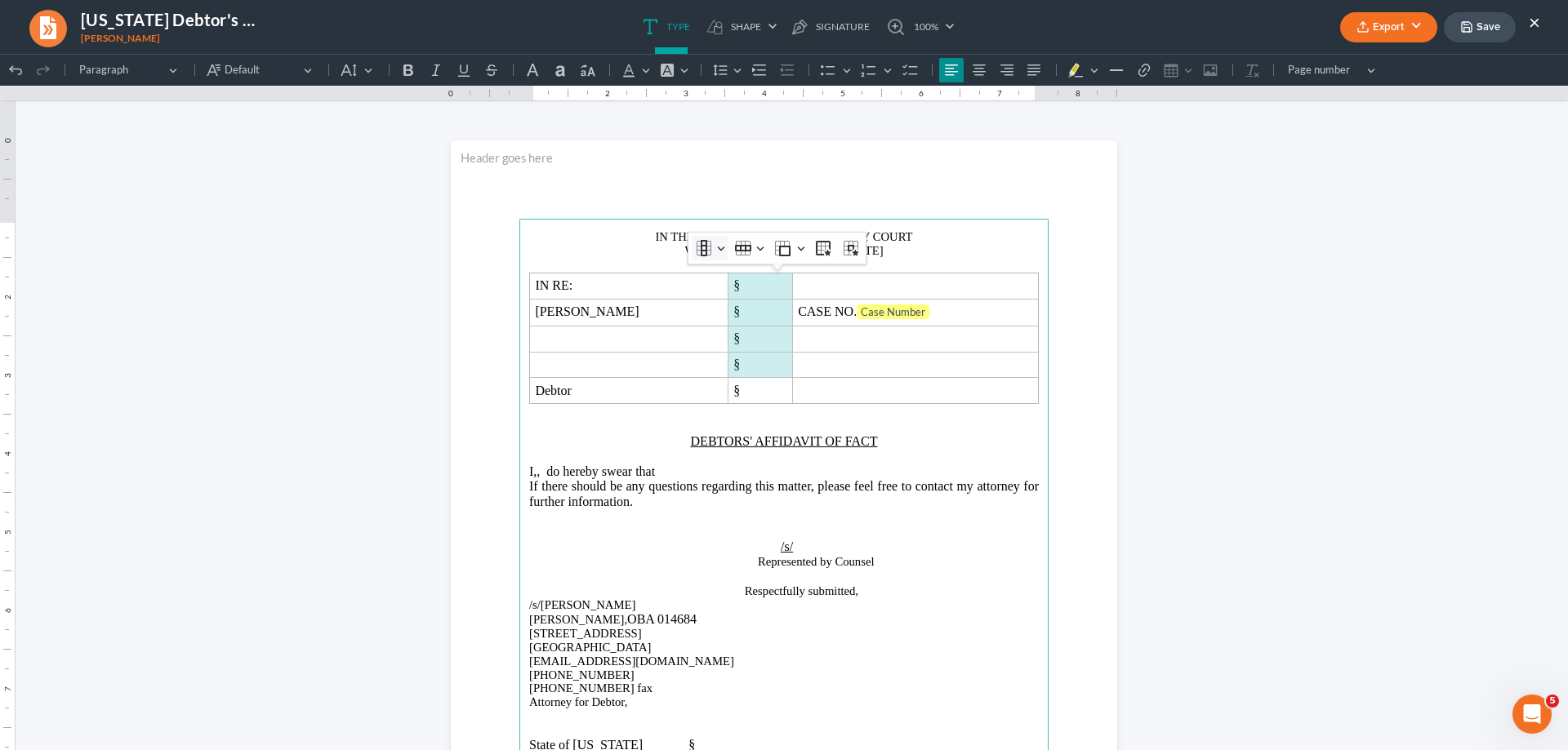
click at [720, 253] on button "Column Column" at bounding box center [710, 249] width 36 height 25
click at [733, 326] on span "Insert column right" at bounding box center [764, 329] width 89 height 19
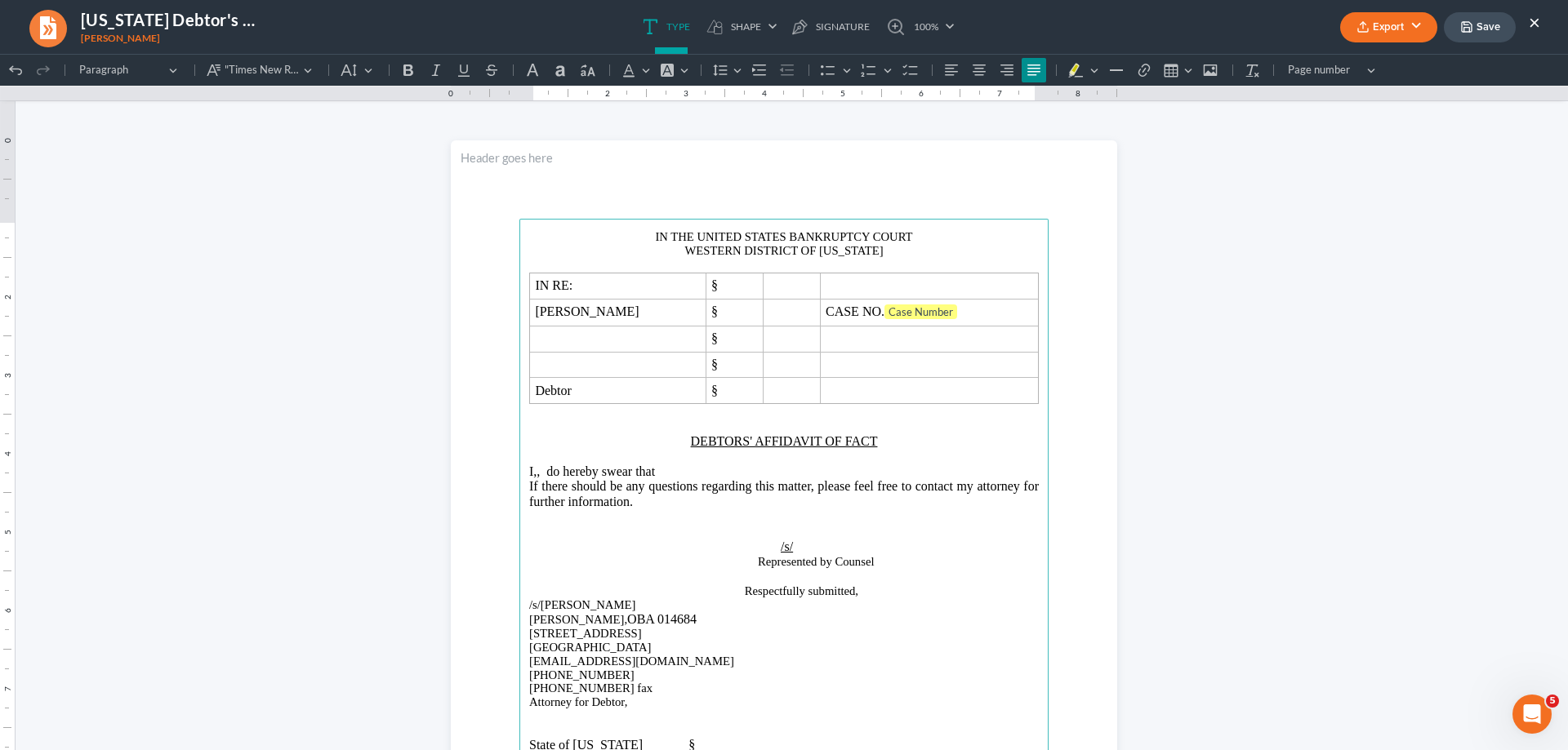
click at [570, 475] on span "I,, do hereby swear that" at bounding box center [592, 472] width 126 height 14
click at [696, 474] on span "I, [PERSON_NAME], do hereby swear that" at bounding box center [645, 472] width 233 height 14
click at [804, 471] on p "I, [PERSON_NAME], do hereby swear that" at bounding box center [784, 472] width 510 height 14
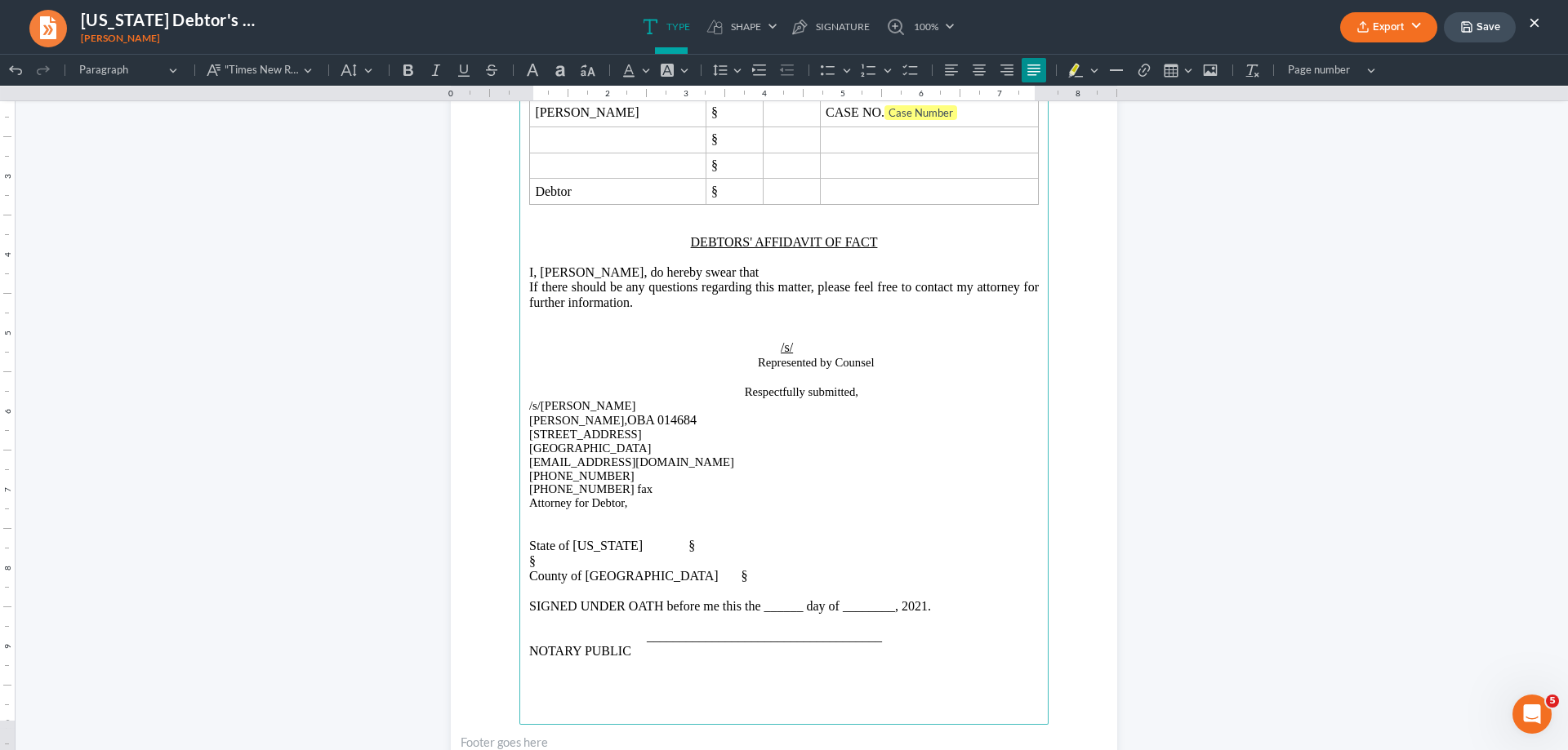
scroll to position [245, 0]
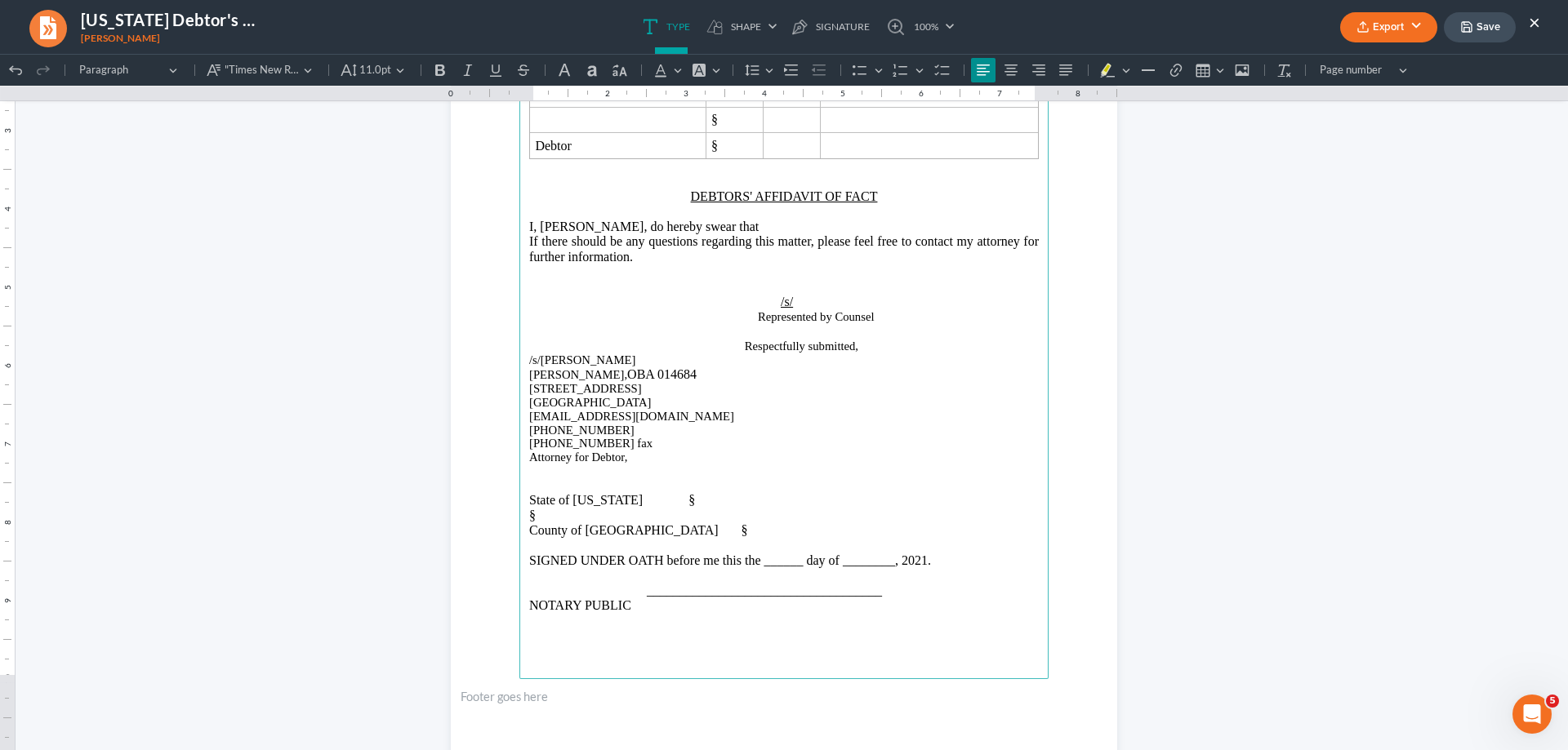
click at [881, 459] on p "Attorney for Debtor," at bounding box center [784, 457] width 510 height 14
drag, startPoint x: 571, startPoint y: 498, endPoint x: 600, endPoint y: 505, distance: 29.8
click at [600, 505] on span "State of [US_STATE] §" at bounding box center [612, 500] width 166 height 14
click at [586, 533] on span "County of [GEOGRAPHIC_DATA] §" at bounding box center [639, 530] width 219 height 14
click at [931, 558] on span "SIGNED UNDER OATH before me this the ______ day of ________, 2021." at bounding box center [730, 560] width 402 height 14
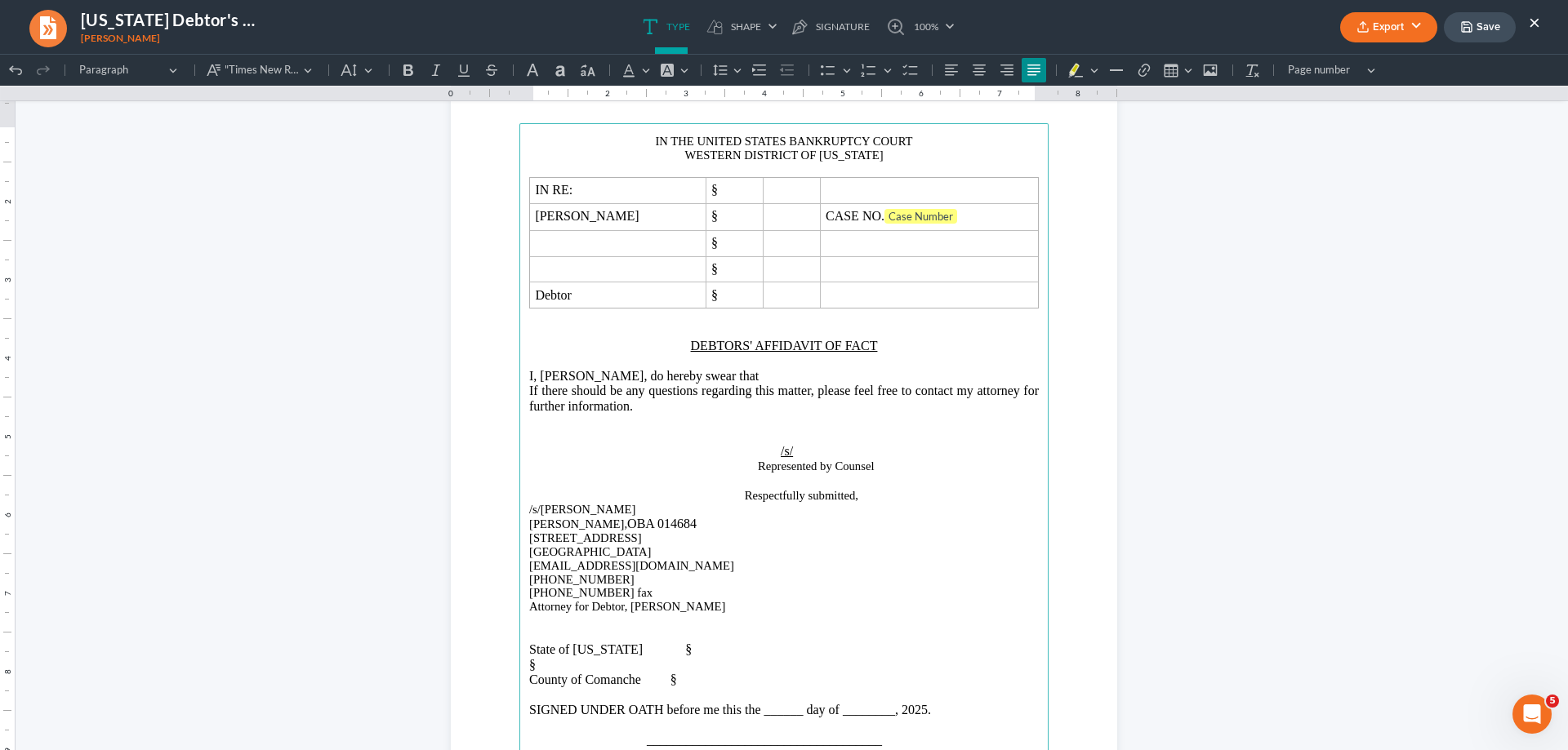
scroll to position [47, 0]
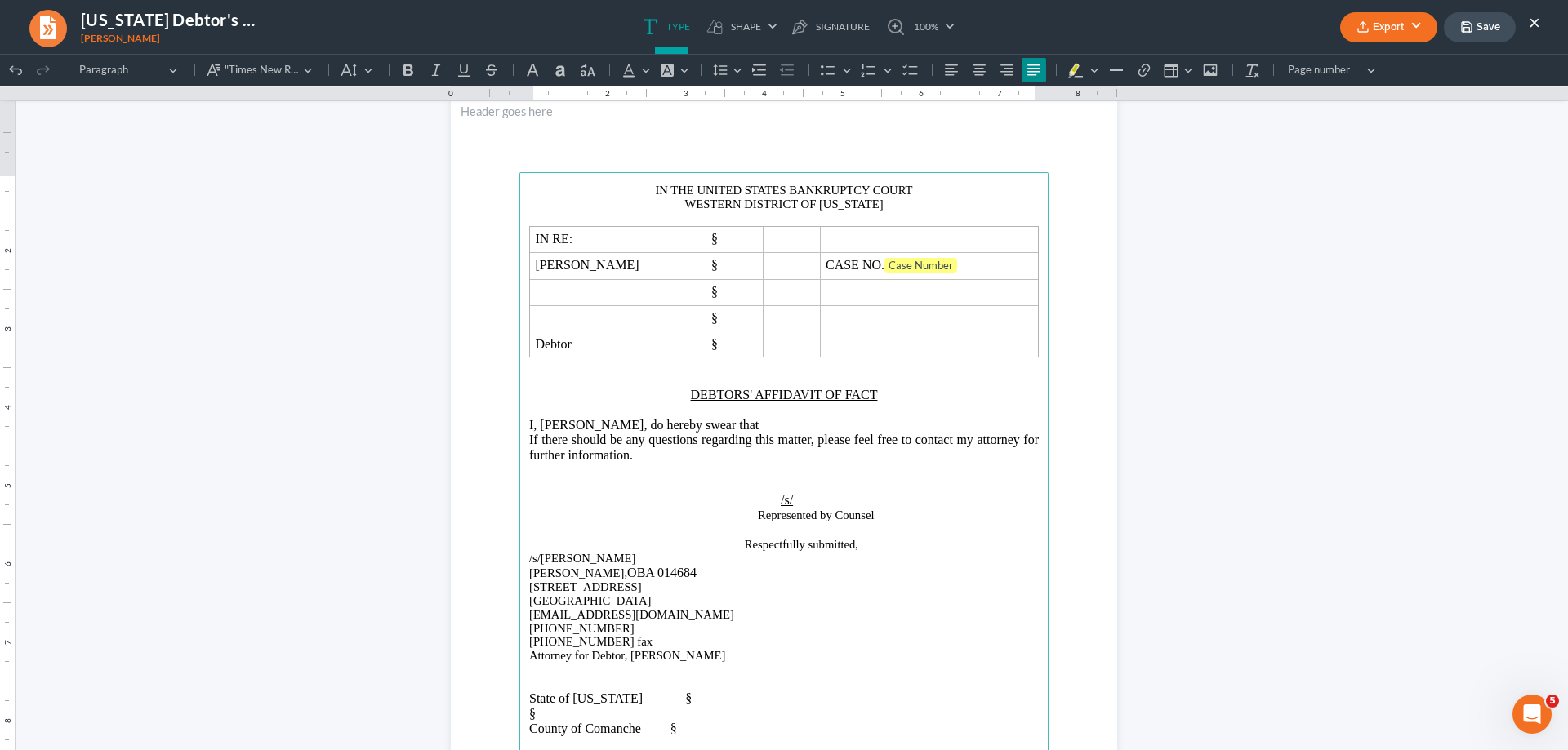
click at [805, 427] on p "I, [PERSON_NAME], do hereby swear that" at bounding box center [784, 425] width 510 height 14
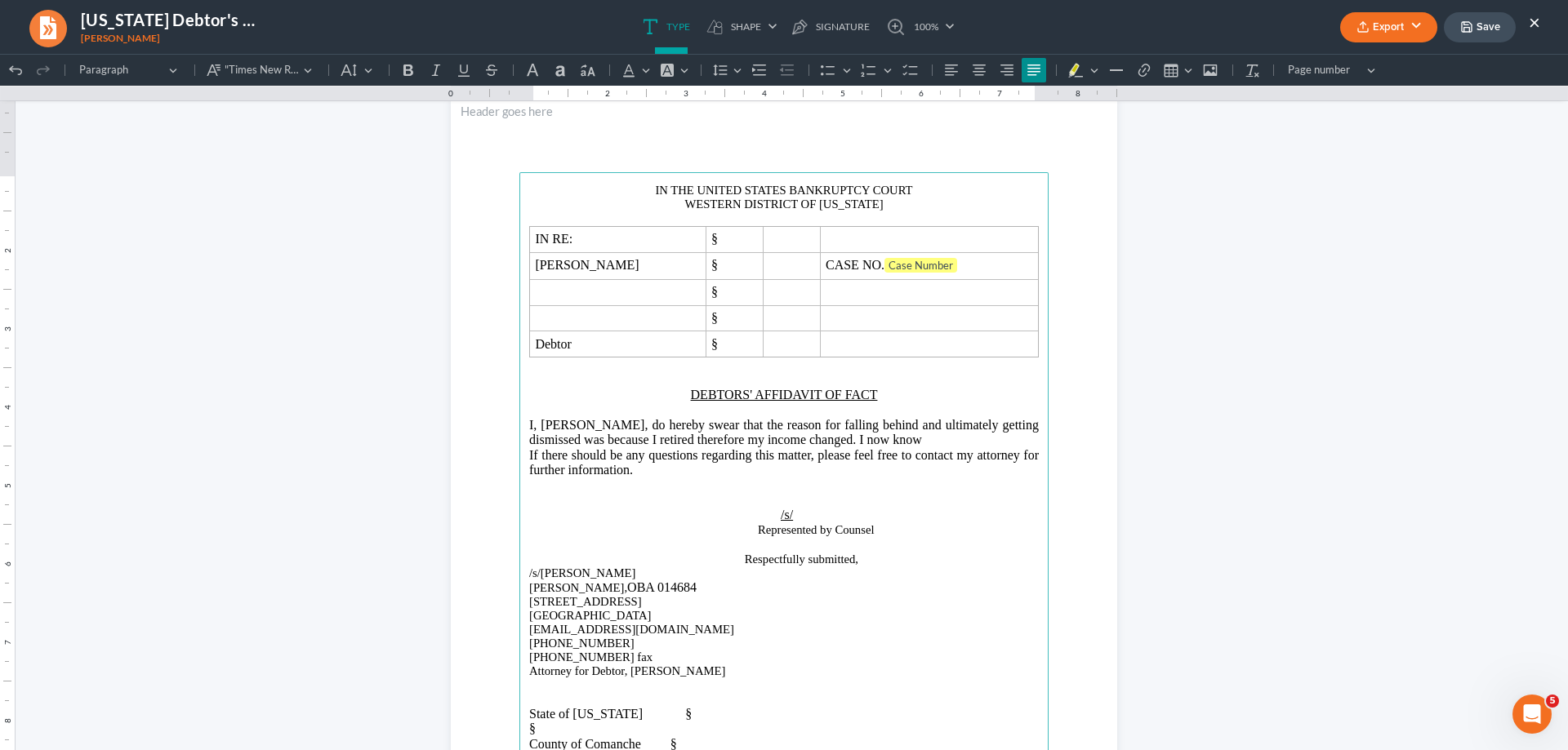
click at [729, 437] on span "I, [PERSON_NAME], do hereby swear that the reason for falling behind and ultima…" at bounding box center [784, 433] width 510 height 29
click at [521, 455] on main "IN THE UNITED STATES BANKRUPTCY COURT WESTERN DISTRICT OF [US_STATE] IN RE: § […" at bounding box center [784, 525] width 529 height 705
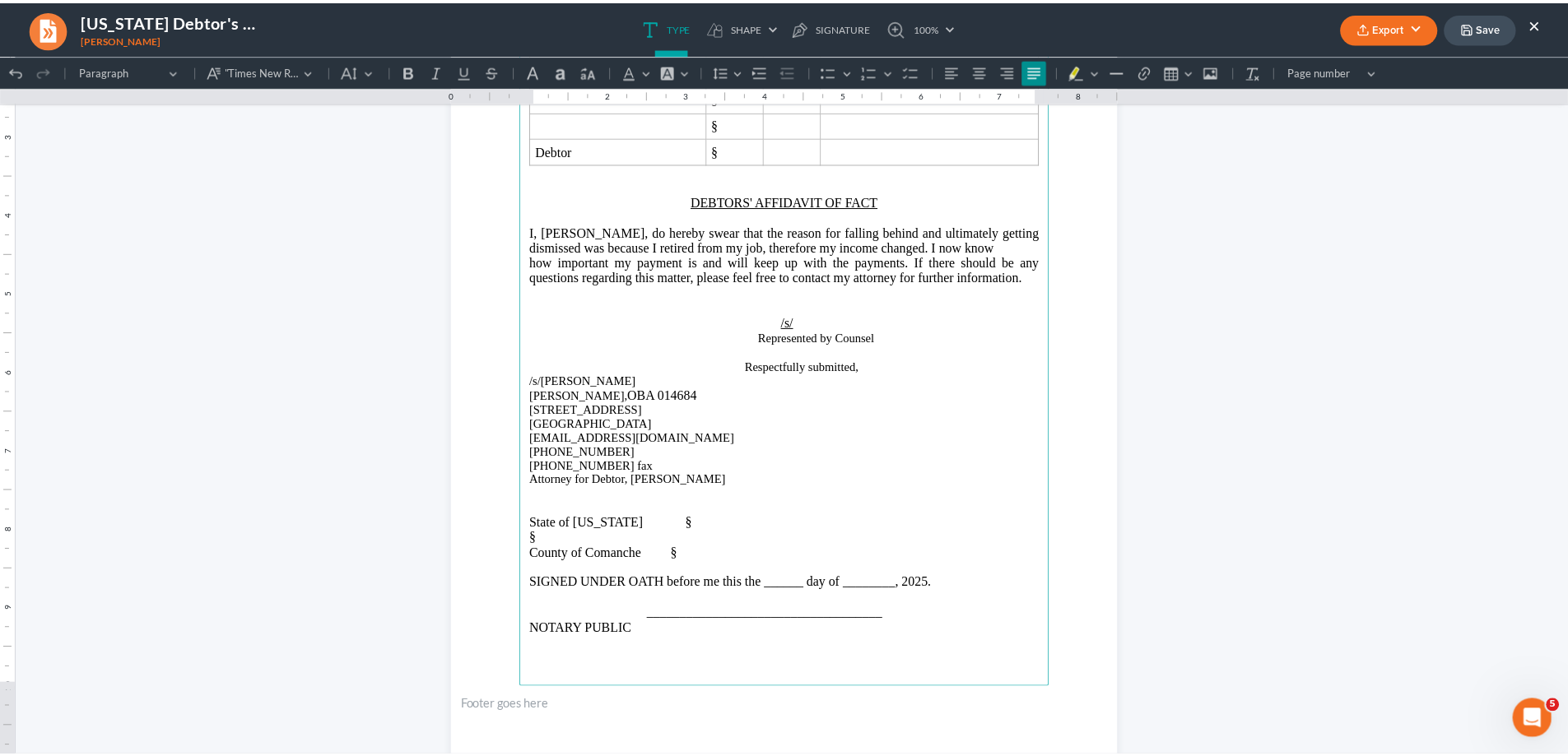
scroll to position [294, 0]
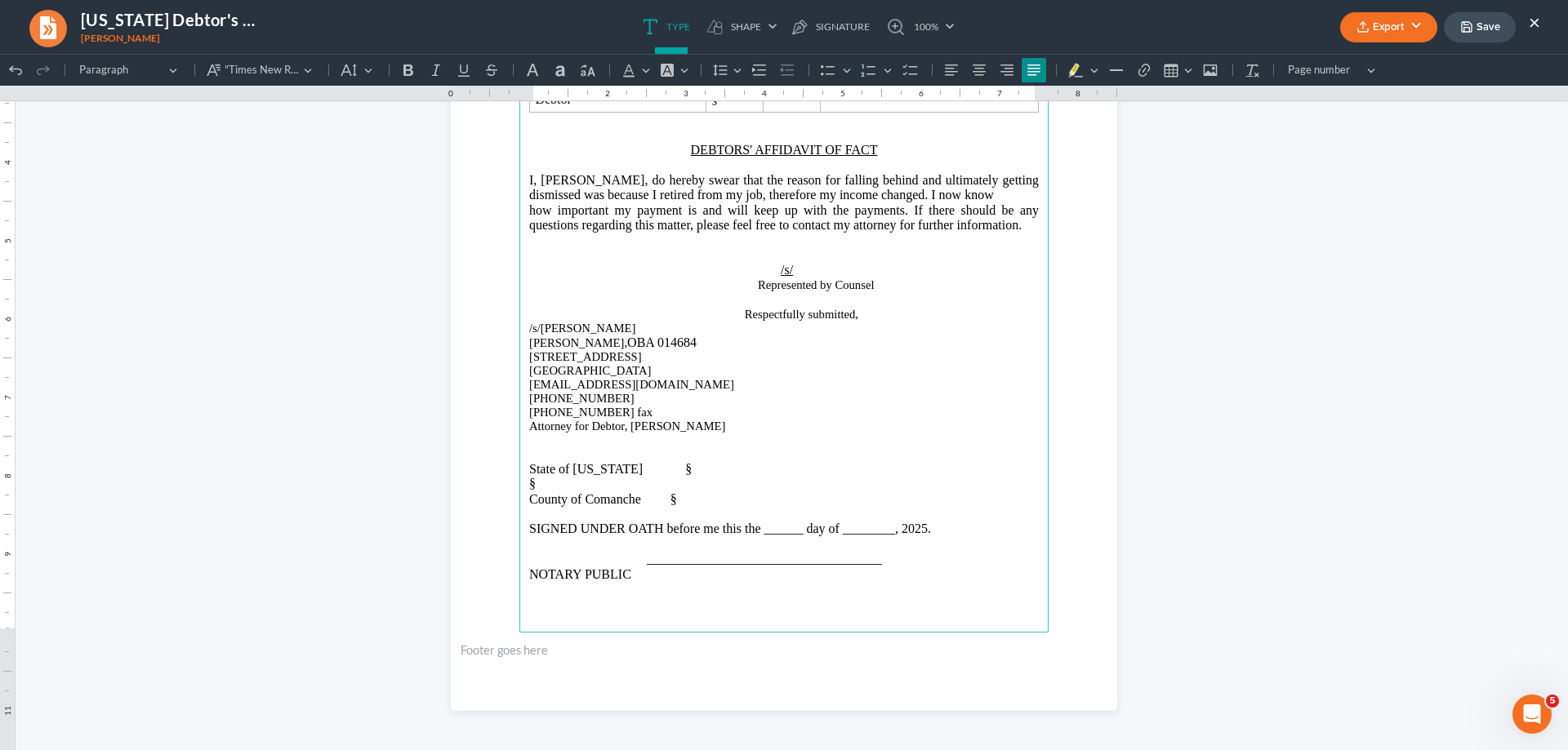
click at [1419, 28] on button "Export" at bounding box center [1389, 28] width 97 height 30
drag, startPoint x: 1492, startPoint y: 220, endPoint x: 1498, endPoint y: 175, distance: 45.4
click html "1.00 10.00 0 1 1 2 2 3 3 4 4 5 5 6 6 7 7 8 8 9 9 10 10 11 11 Undo (Ctrl+Z) Undo…"
click at [1489, 32] on button "Save" at bounding box center [1479, 28] width 71 height 30
click at [1534, 20] on button "×" at bounding box center [1535, 22] width 11 height 20
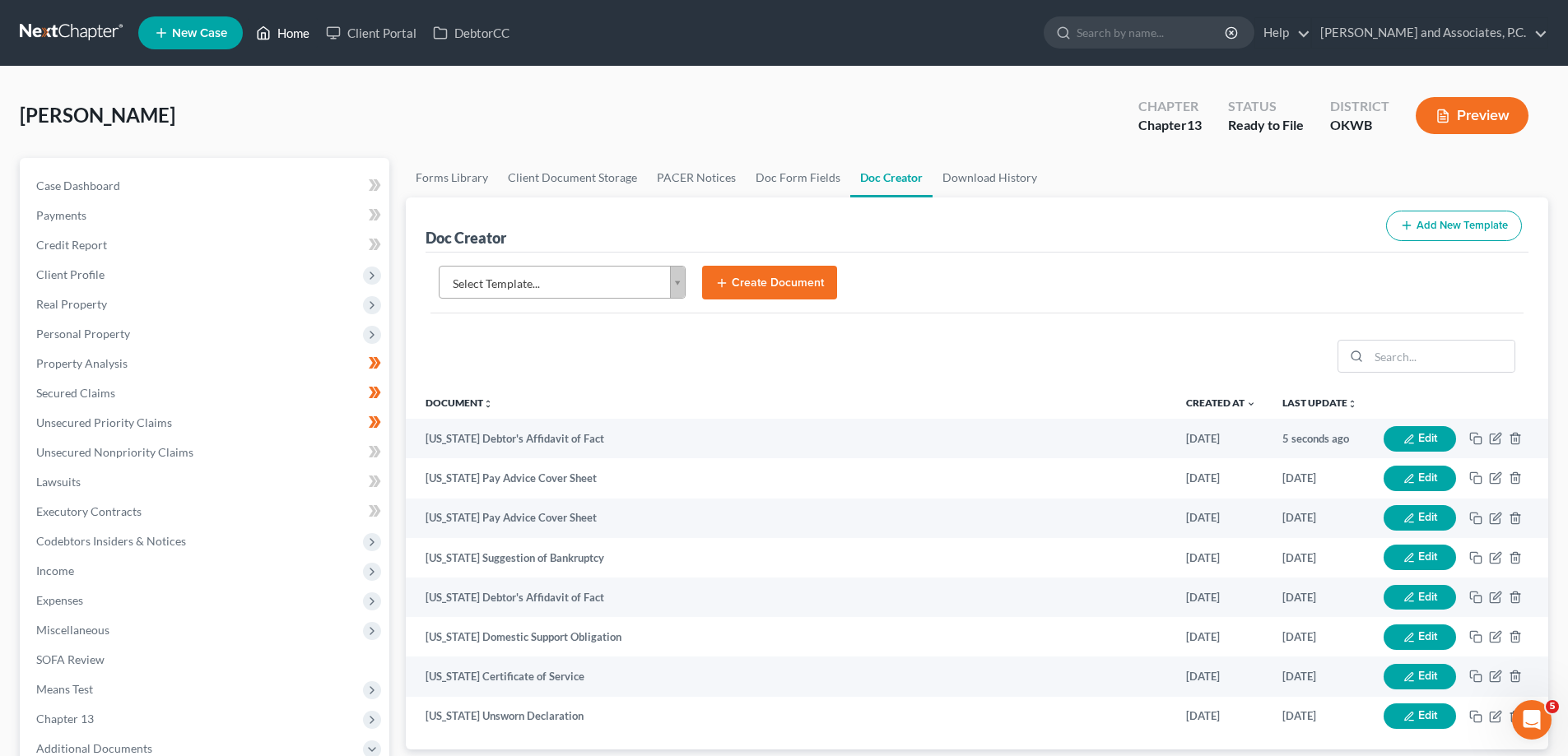
click at [304, 32] on link "Home" at bounding box center [282, 33] width 70 height 30
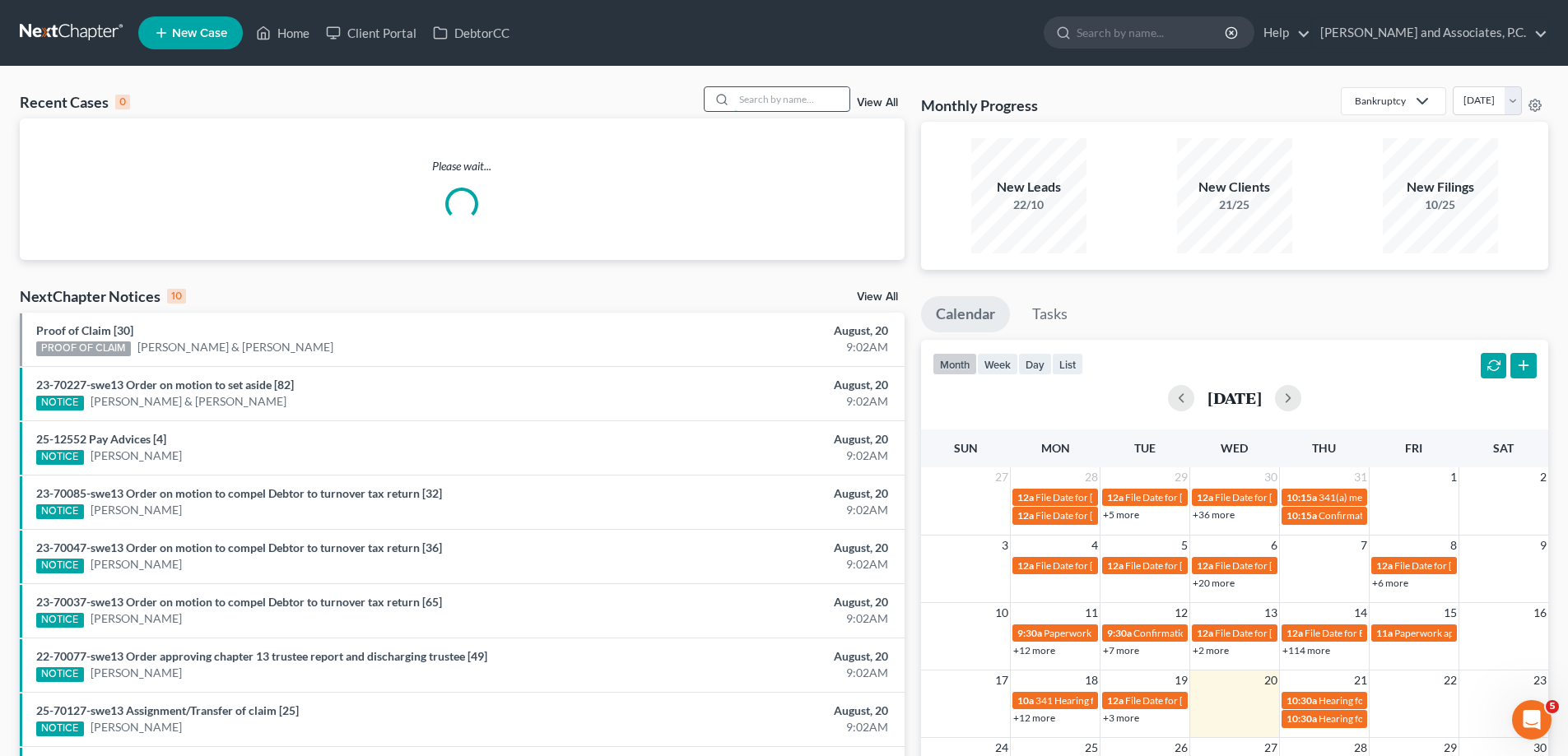
click at [740, 104] on input "search" at bounding box center [792, 99] width 115 height 24
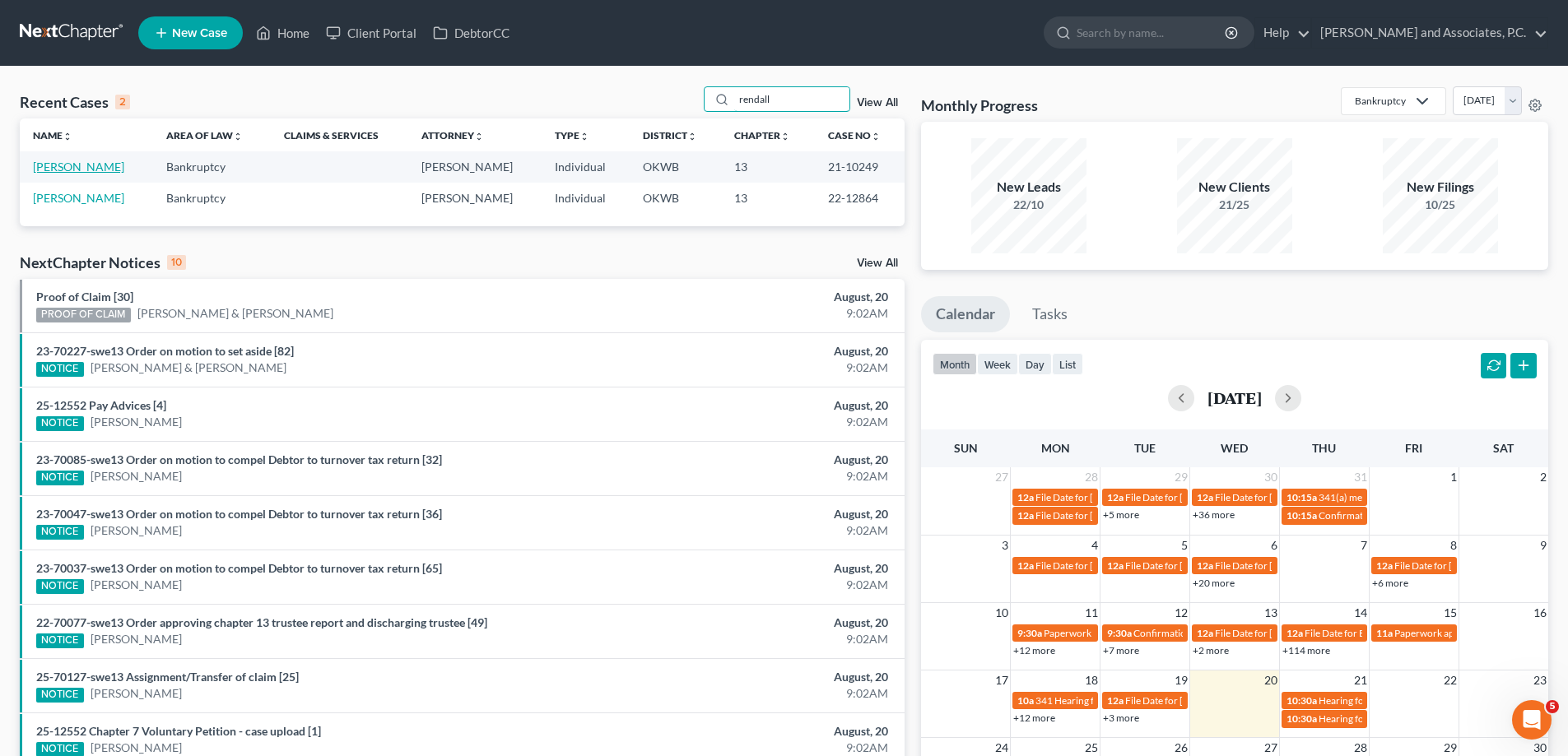
type input "rendall"
click at [63, 170] on link "[PERSON_NAME]" at bounding box center [78, 166] width 91 height 14
select select "5"
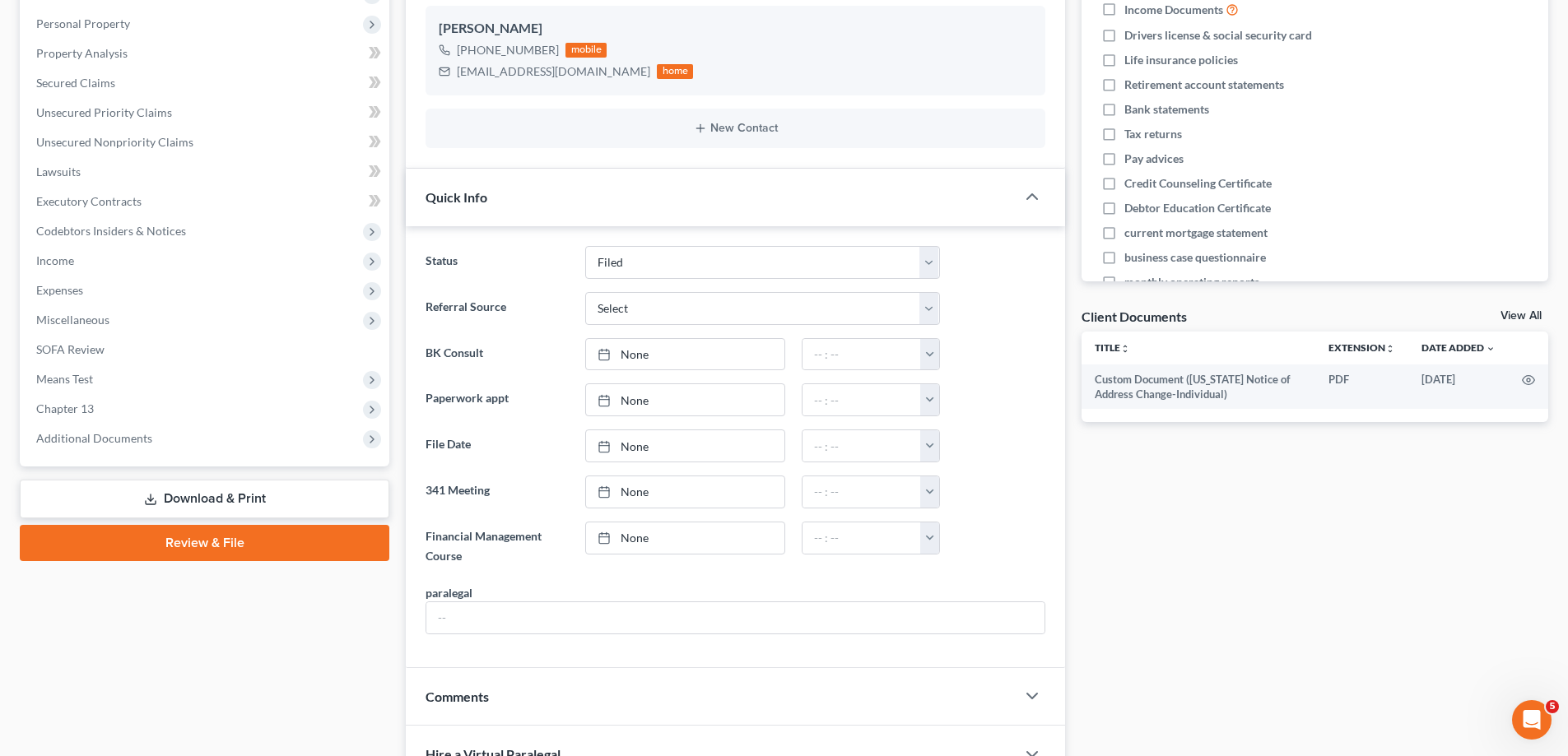
scroll to position [411, 0]
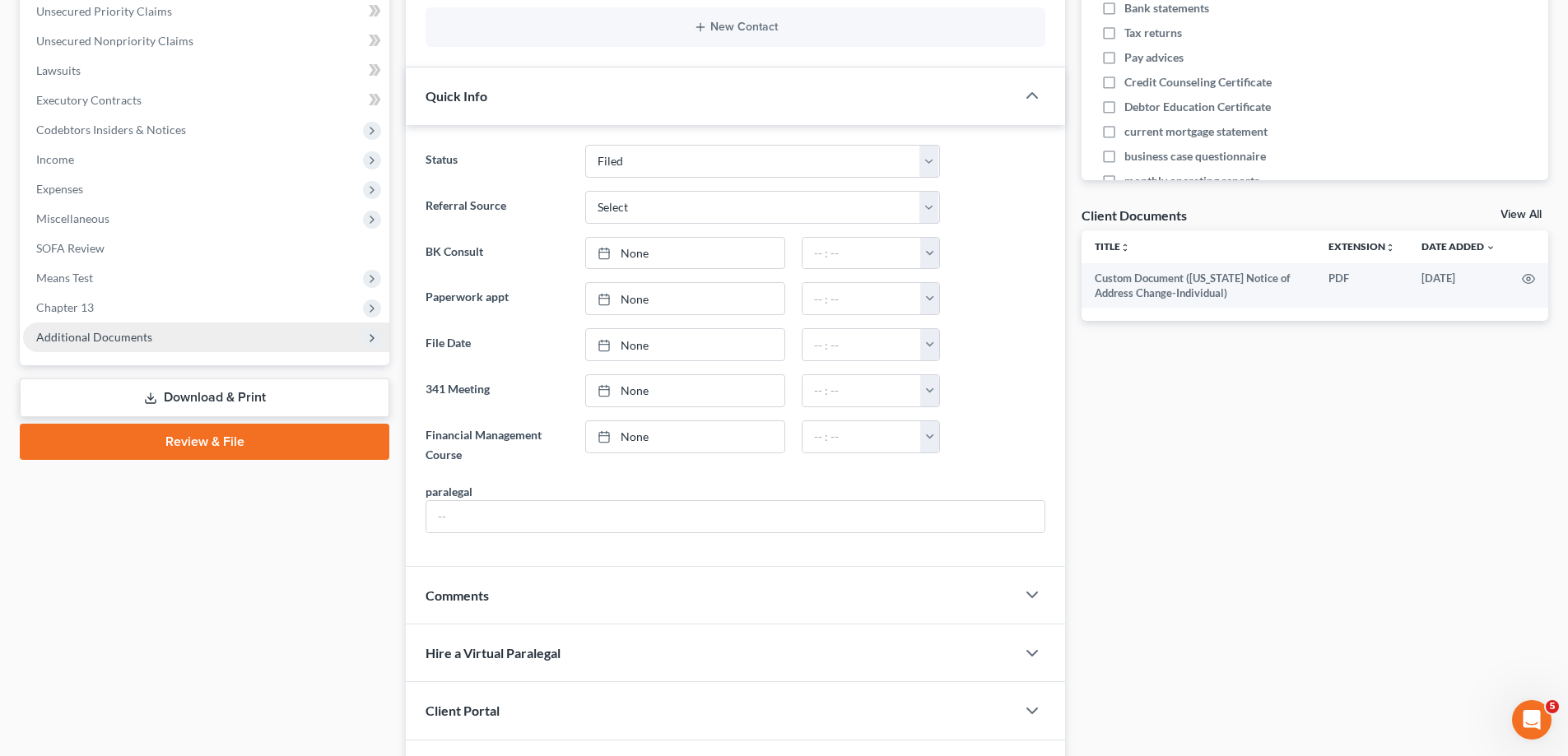
click at [139, 336] on span "Additional Documents" at bounding box center [94, 337] width 116 height 14
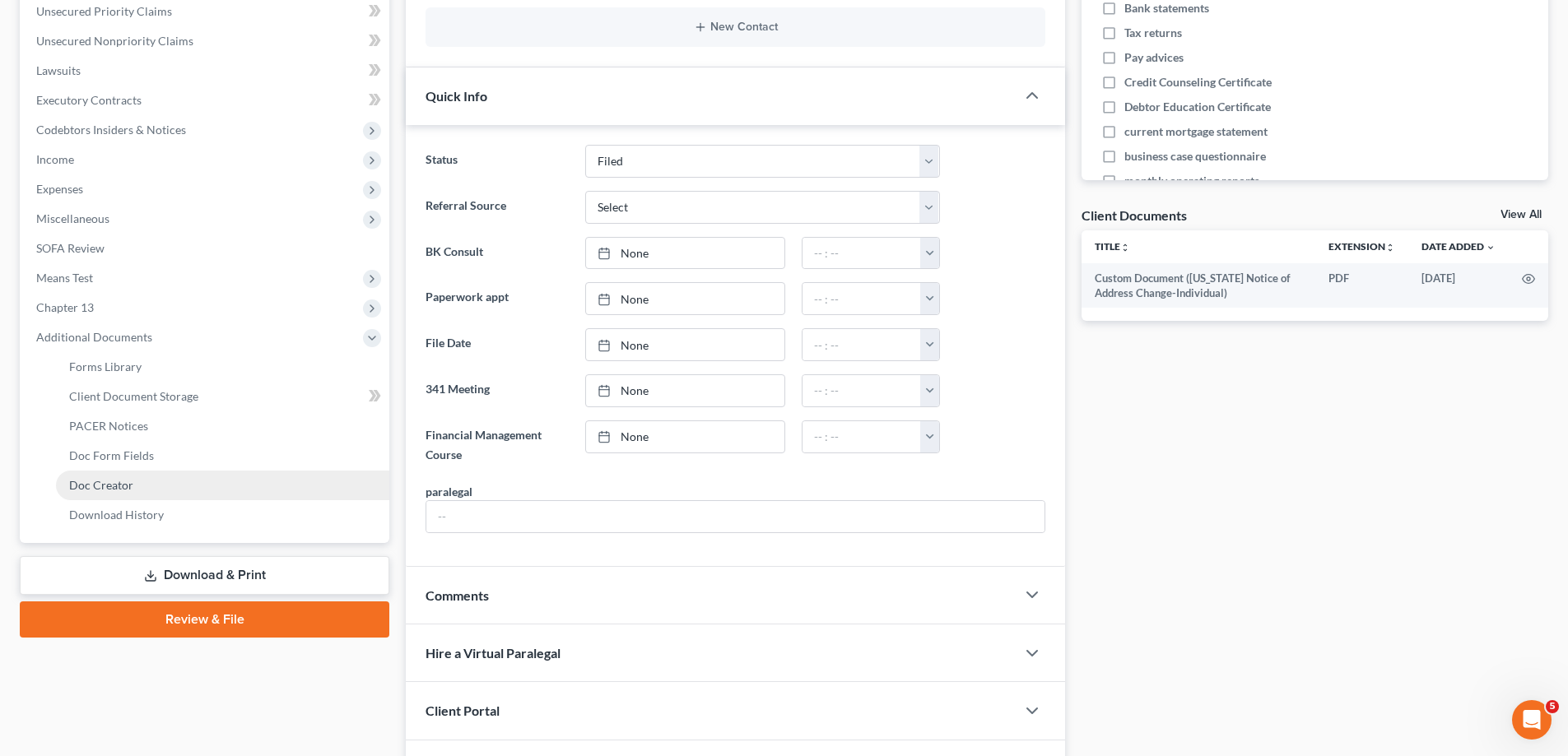
click at [165, 486] on link "Doc Creator" at bounding box center [222, 485] width 333 height 30
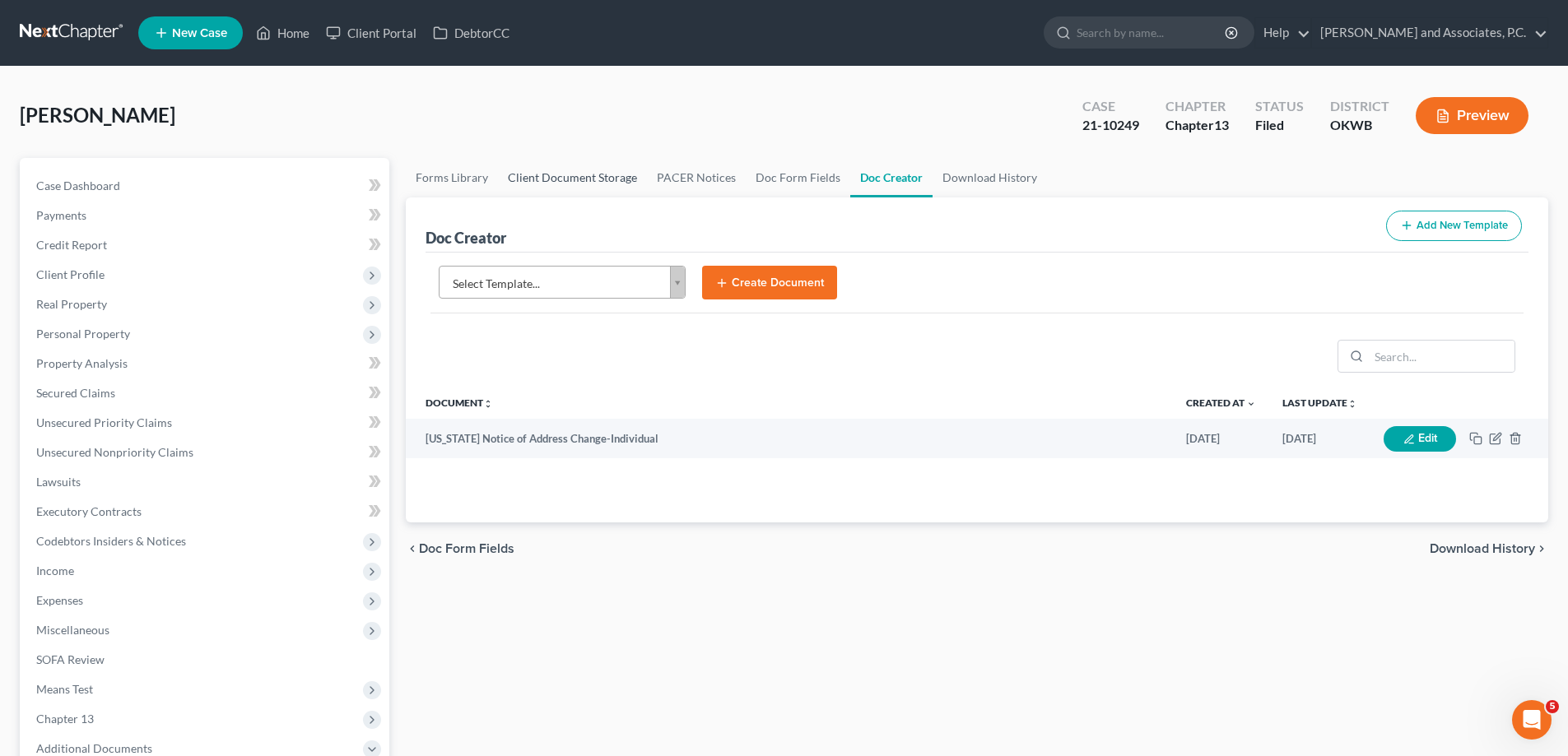
click at [582, 169] on link "Client Document Storage" at bounding box center [572, 178] width 149 height 39
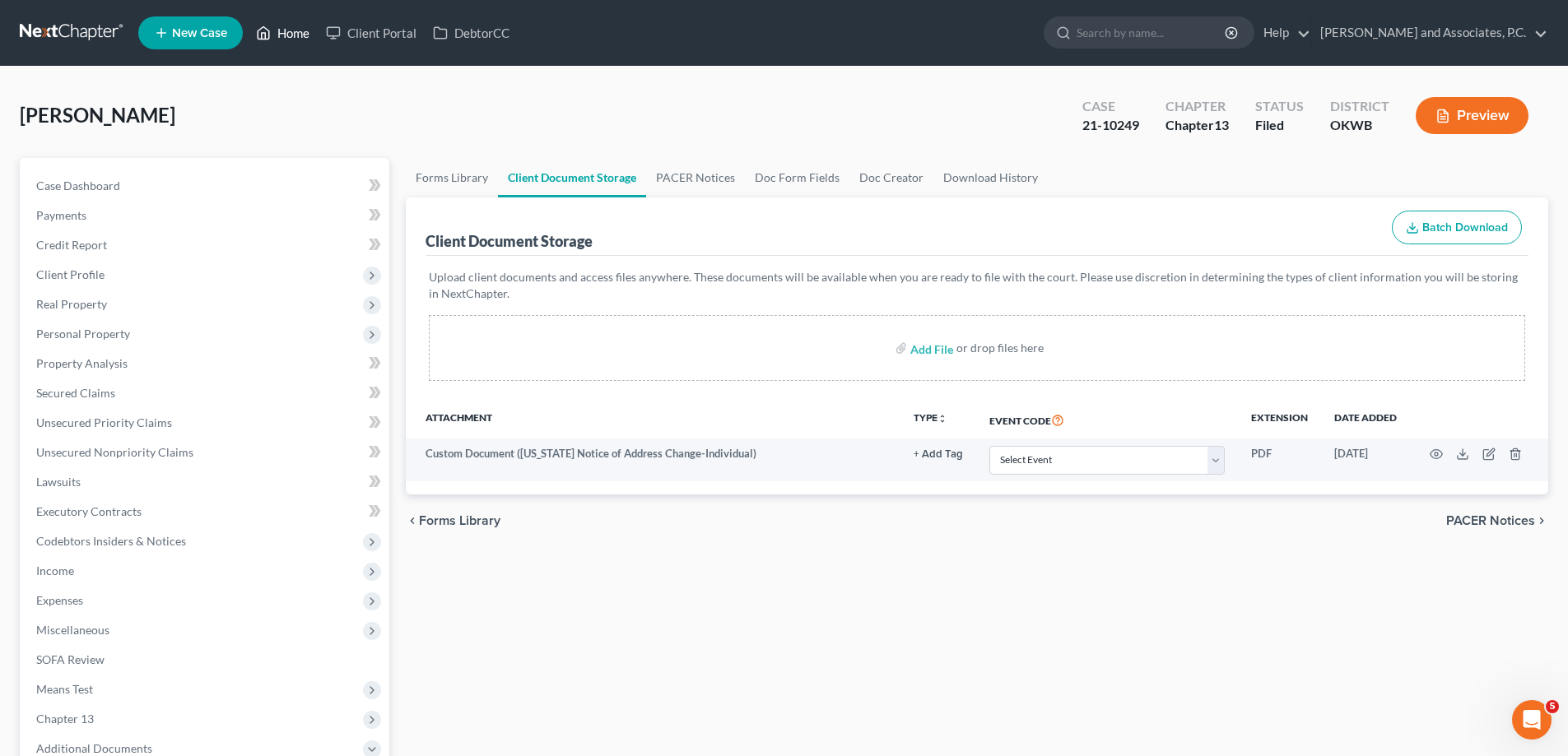
click at [303, 38] on link "Home" at bounding box center [282, 33] width 70 height 30
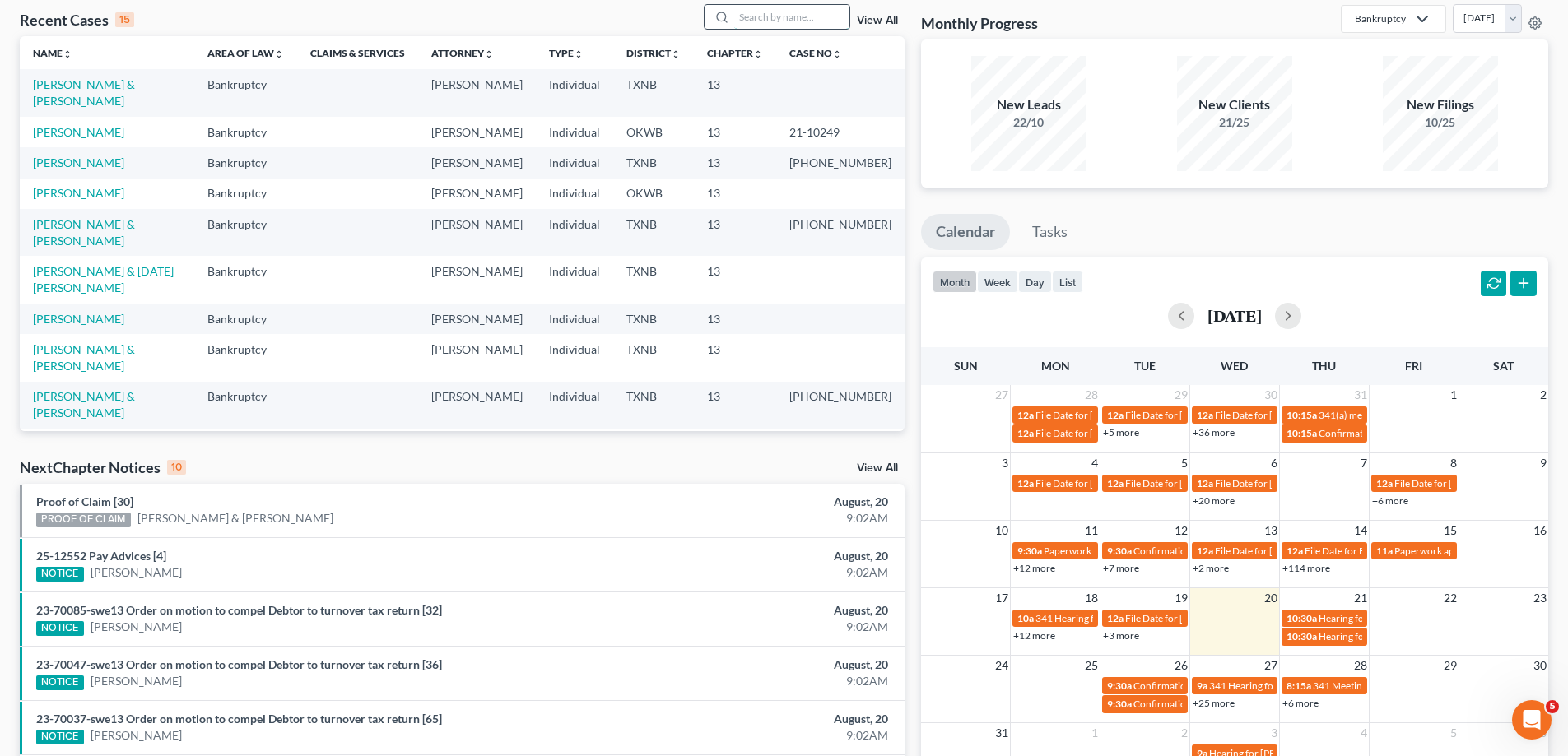
click at [783, 17] on input "search" at bounding box center [792, 16] width 115 height 24
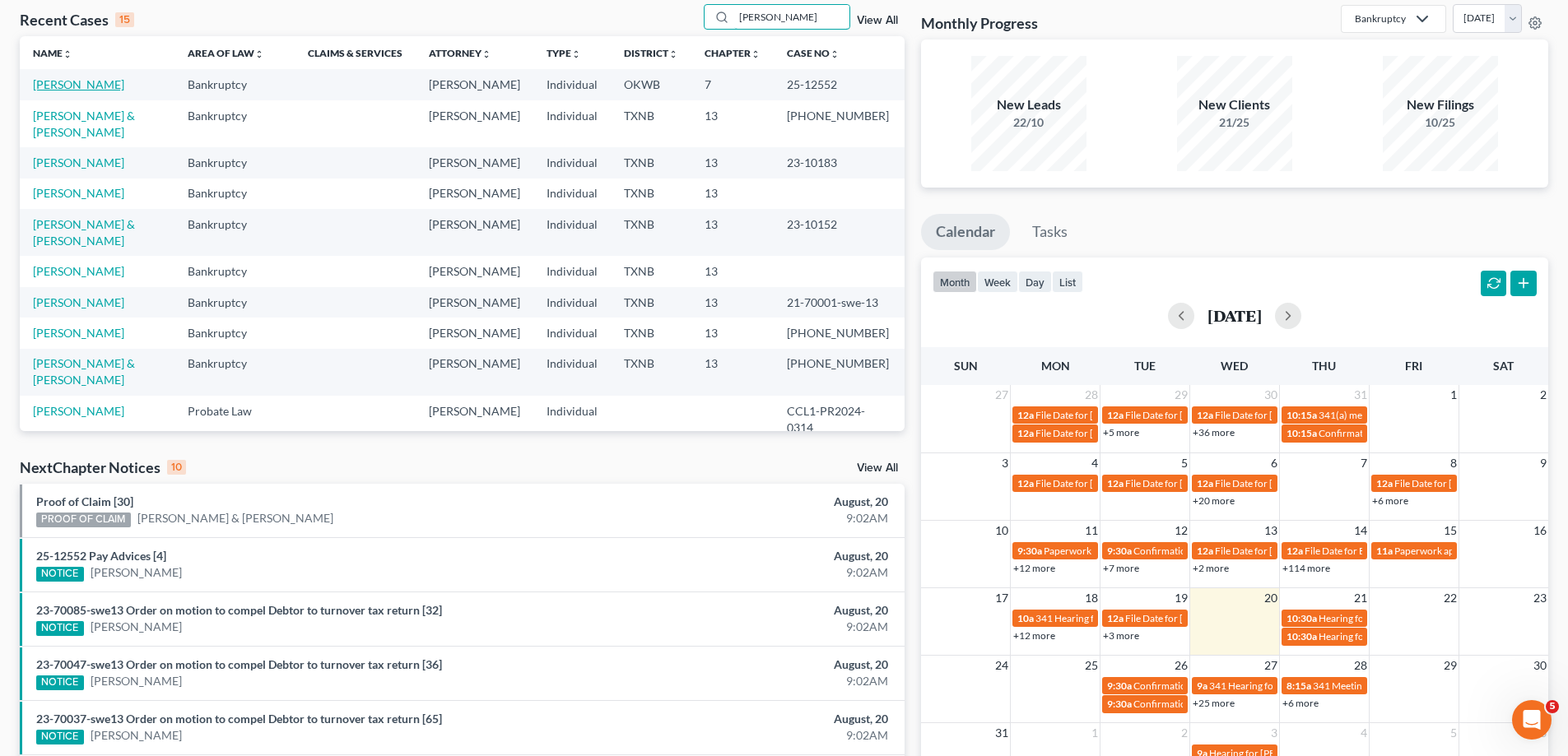
type input "[PERSON_NAME]"
click at [38, 84] on link "[PERSON_NAME]" at bounding box center [78, 85] width 91 height 14
select select "1"
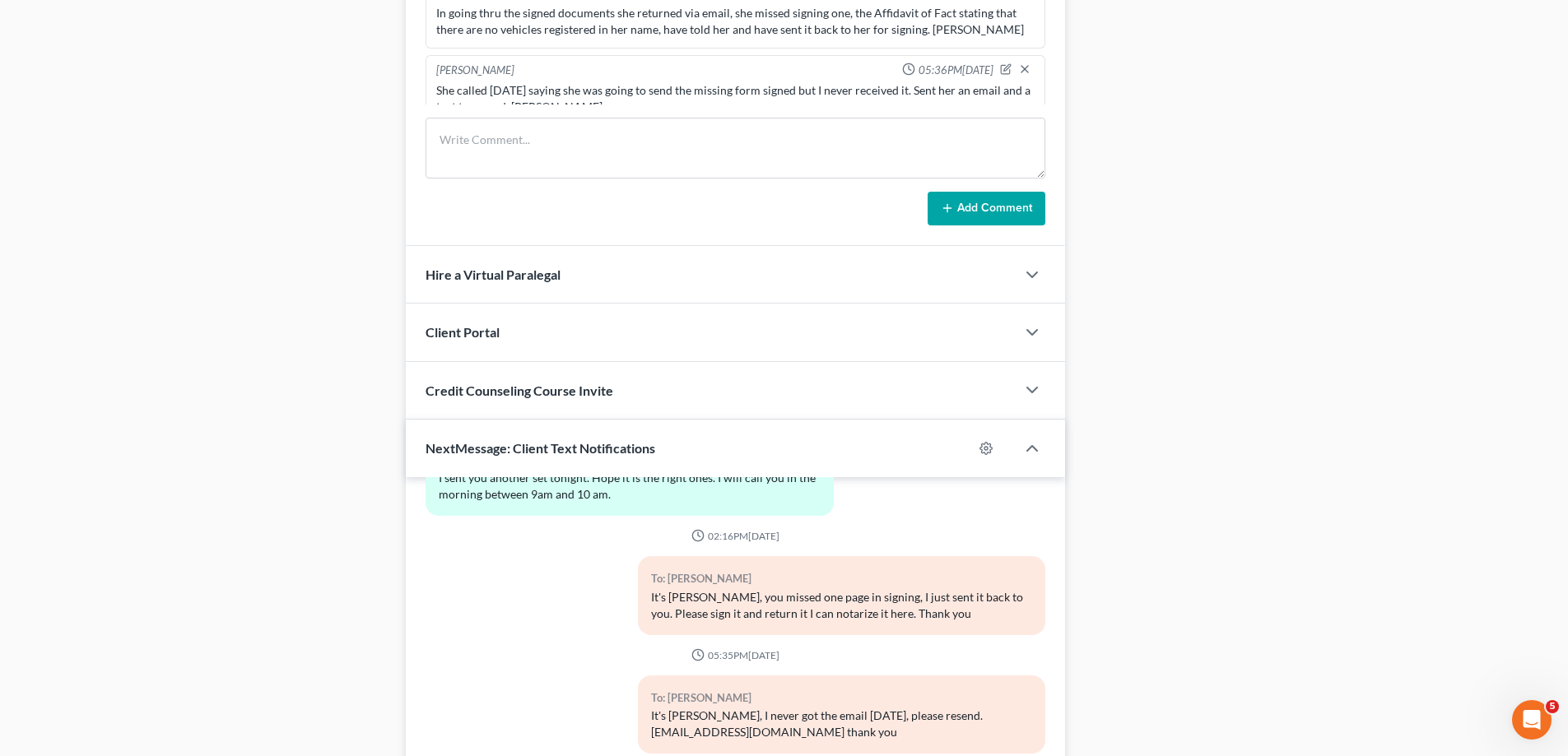
scroll to position [1286, 0]
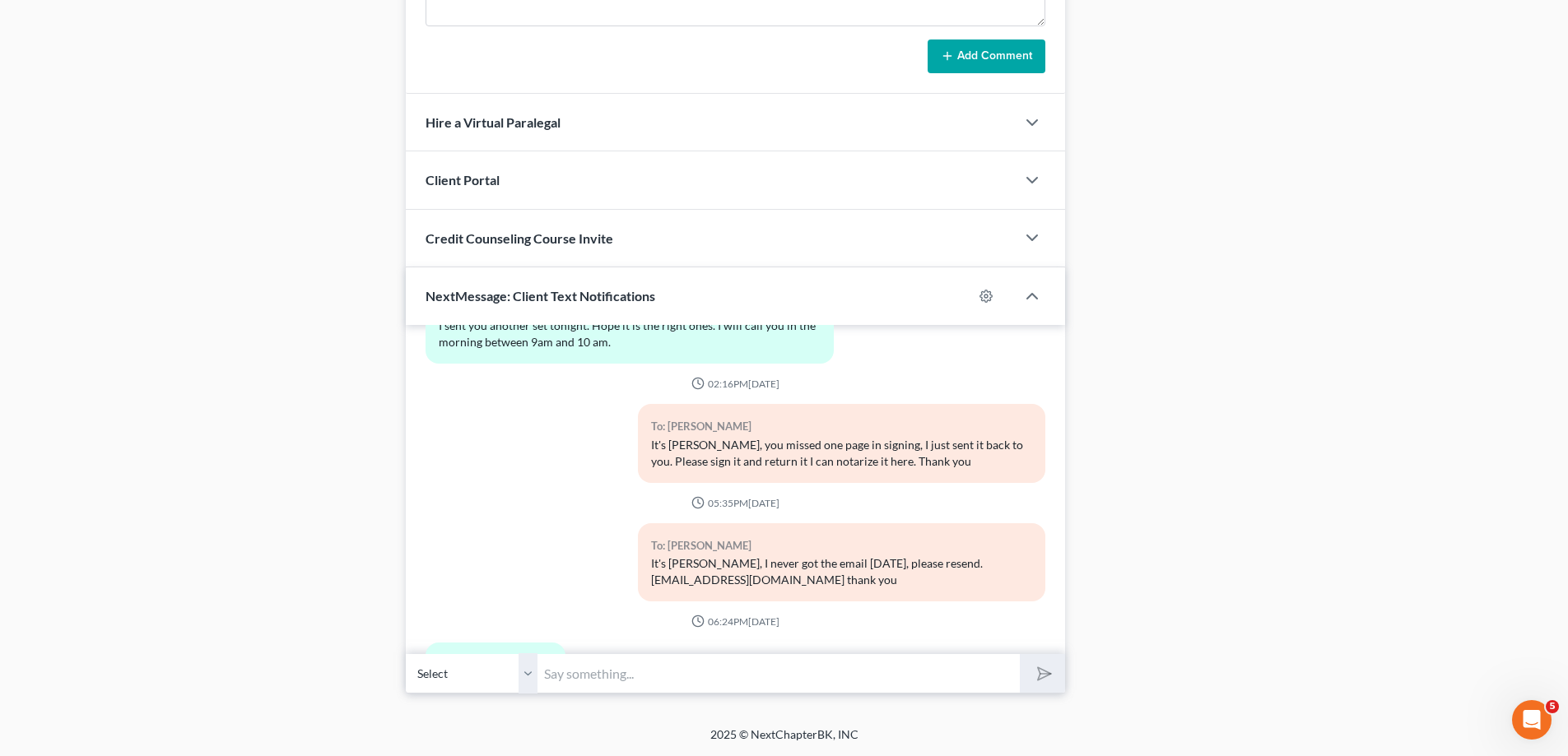
click at [573, 677] on input "text" at bounding box center [778, 673] width 482 height 40
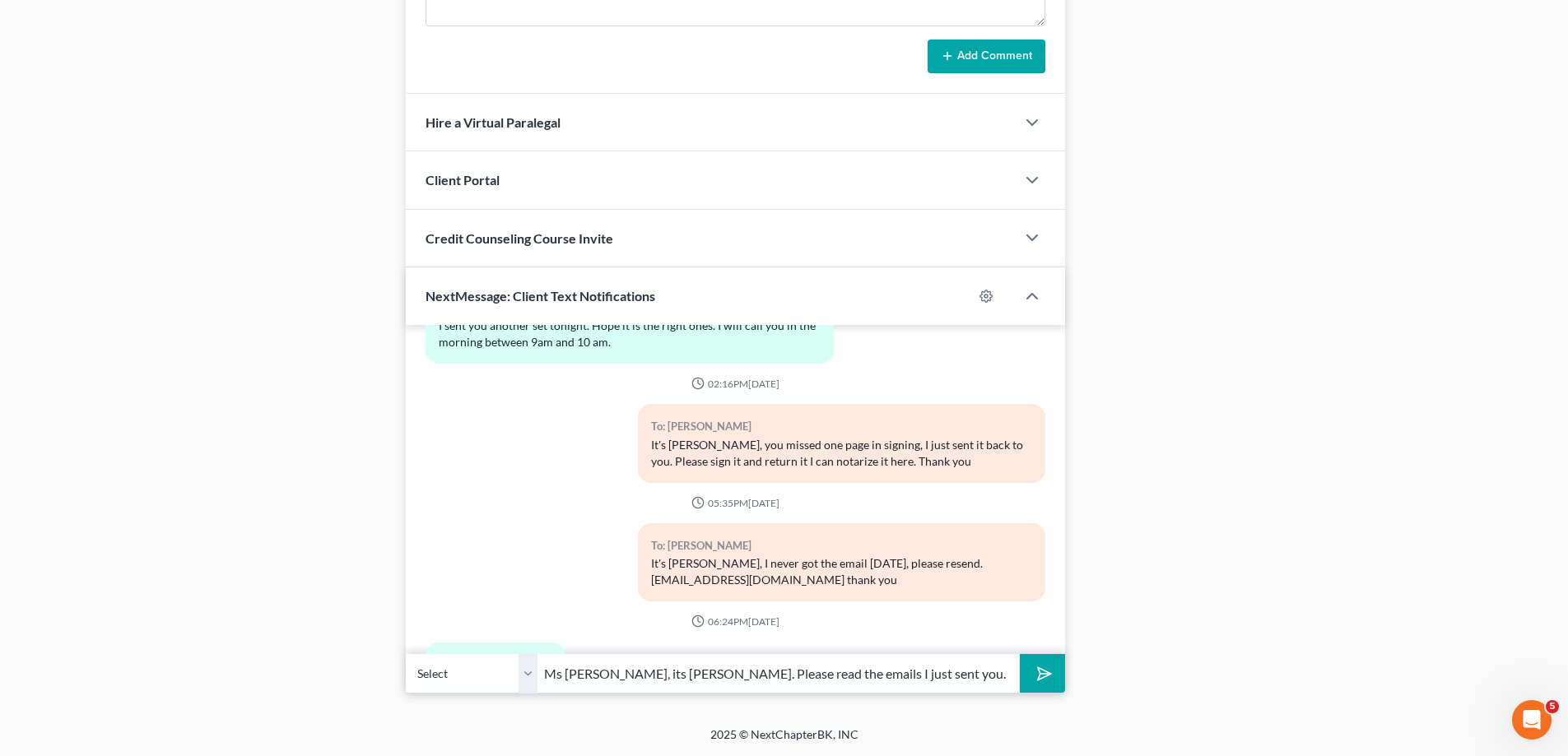
drag, startPoint x: 649, startPoint y: 675, endPoint x: 903, endPoint y: 678, distance: 254.0
click at [904, 680] on input "Ms [PERSON_NAME], its [PERSON_NAME]. Please read the emails I just sent you." at bounding box center [778, 673] width 482 height 40
click at [652, 675] on input "Ms [PERSON_NAME], its [PERSON_NAME]. Please read the emails I just sent you." at bounding box center [778, 673] width 482 height 40
click at [917, 677] on input "Ms [PERSON_NAME], its [PERSON_NAME]. Your case has been filed, please read the …" at bounding box center [778, 673] width 482 height 40
type input "Ms [PERSON_NAME], its [PERSON_NAME]. Your case has been filed, please read the …"
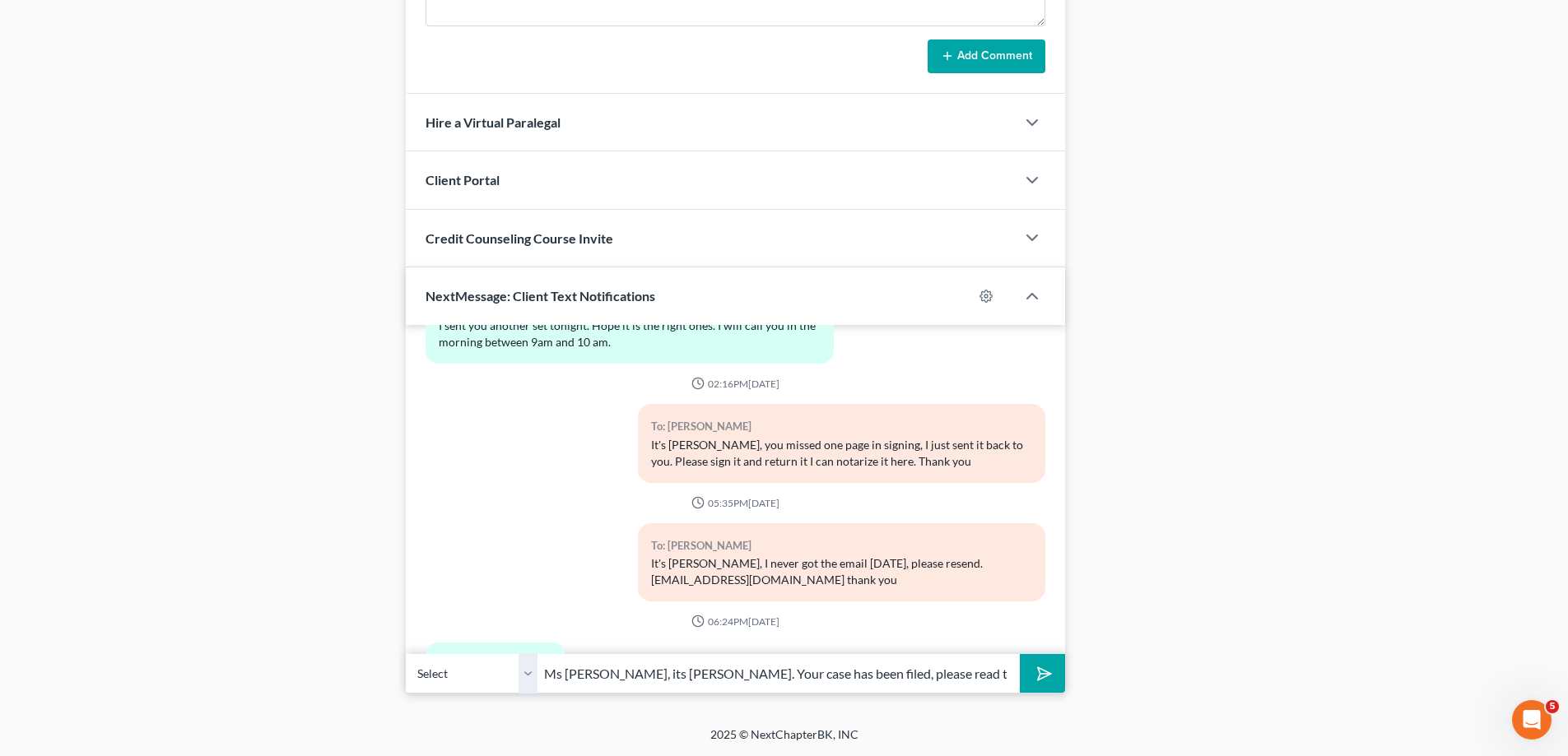
click at [1041, 680] on icon "submit" at bounding box center [1041, 674] width 23 height 23
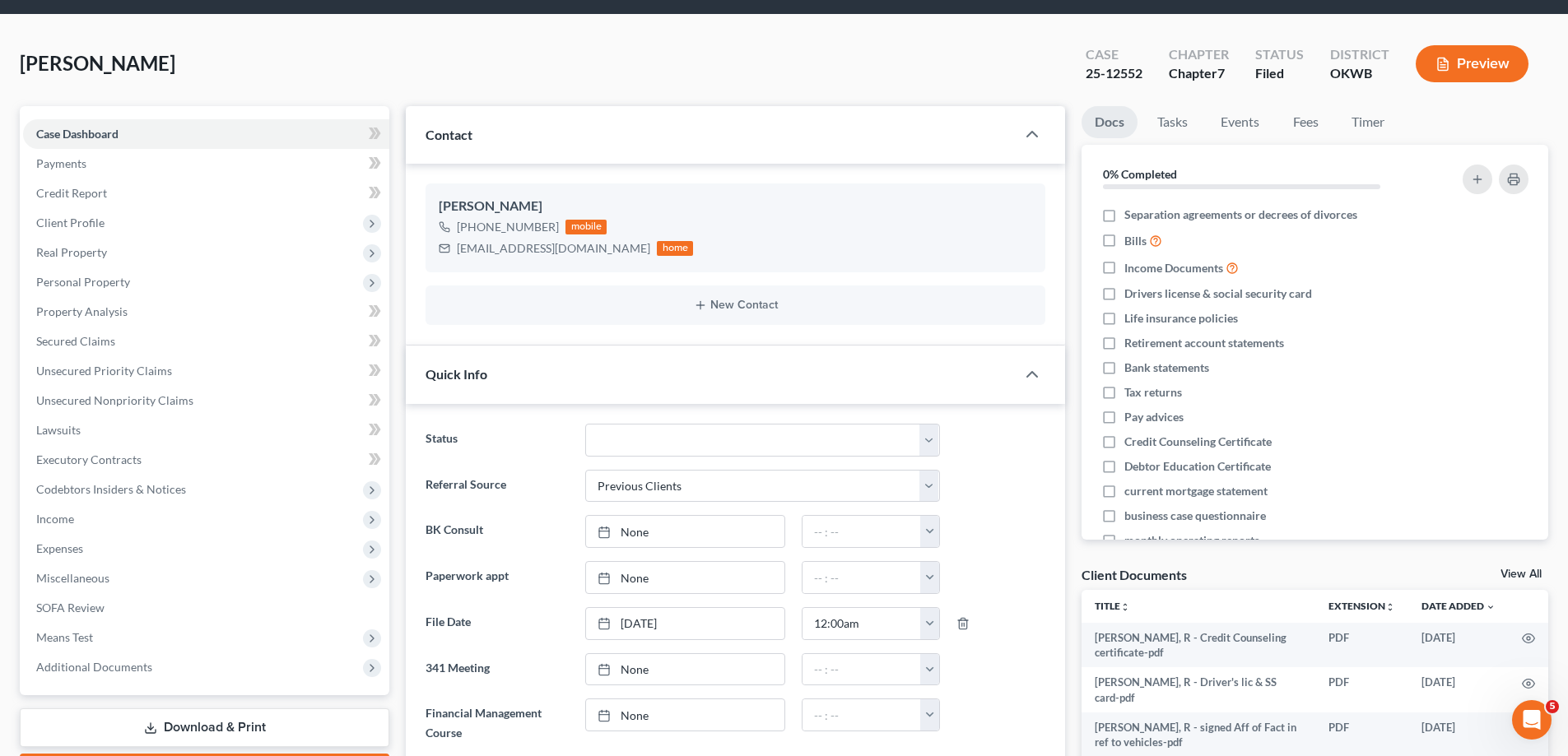
scroll to position [0, 0]
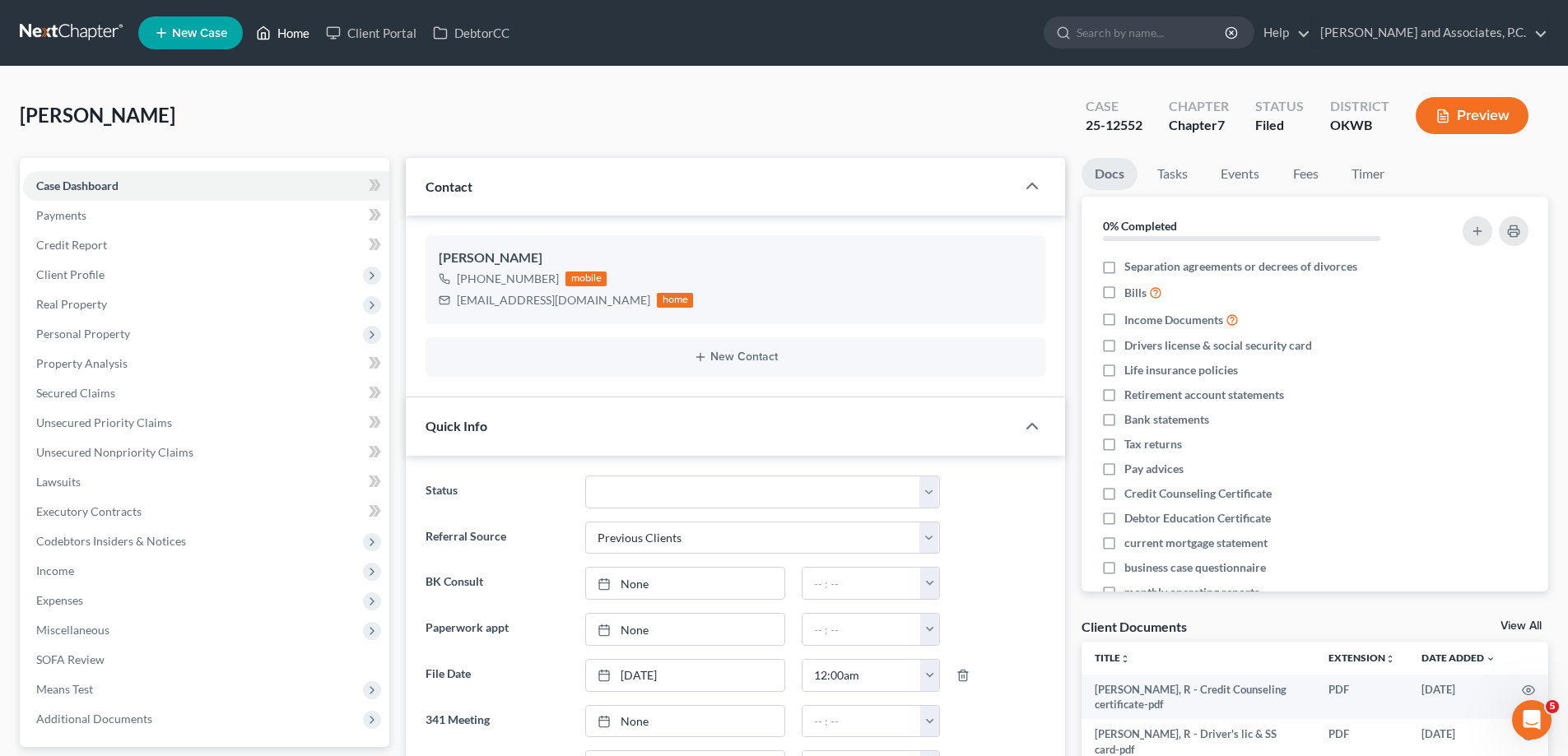
click at [308, 32] on link "Home" at bounding box center [282, 33] width 70 height 30
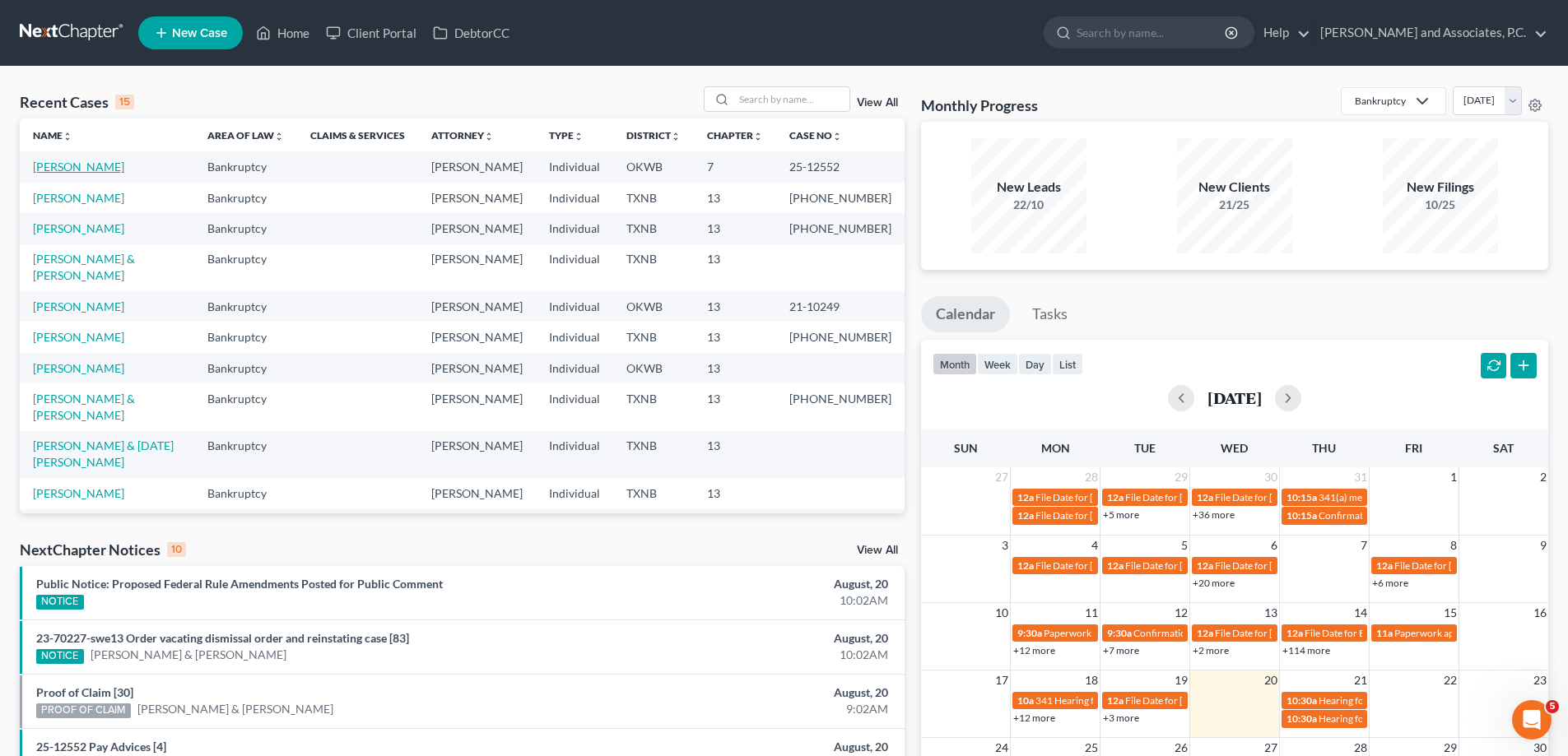
click at [76, 174] on link "[PERSON_NAME]" at bounding box center [78, 166] width 91 height 14
select select "5"
select select "1"
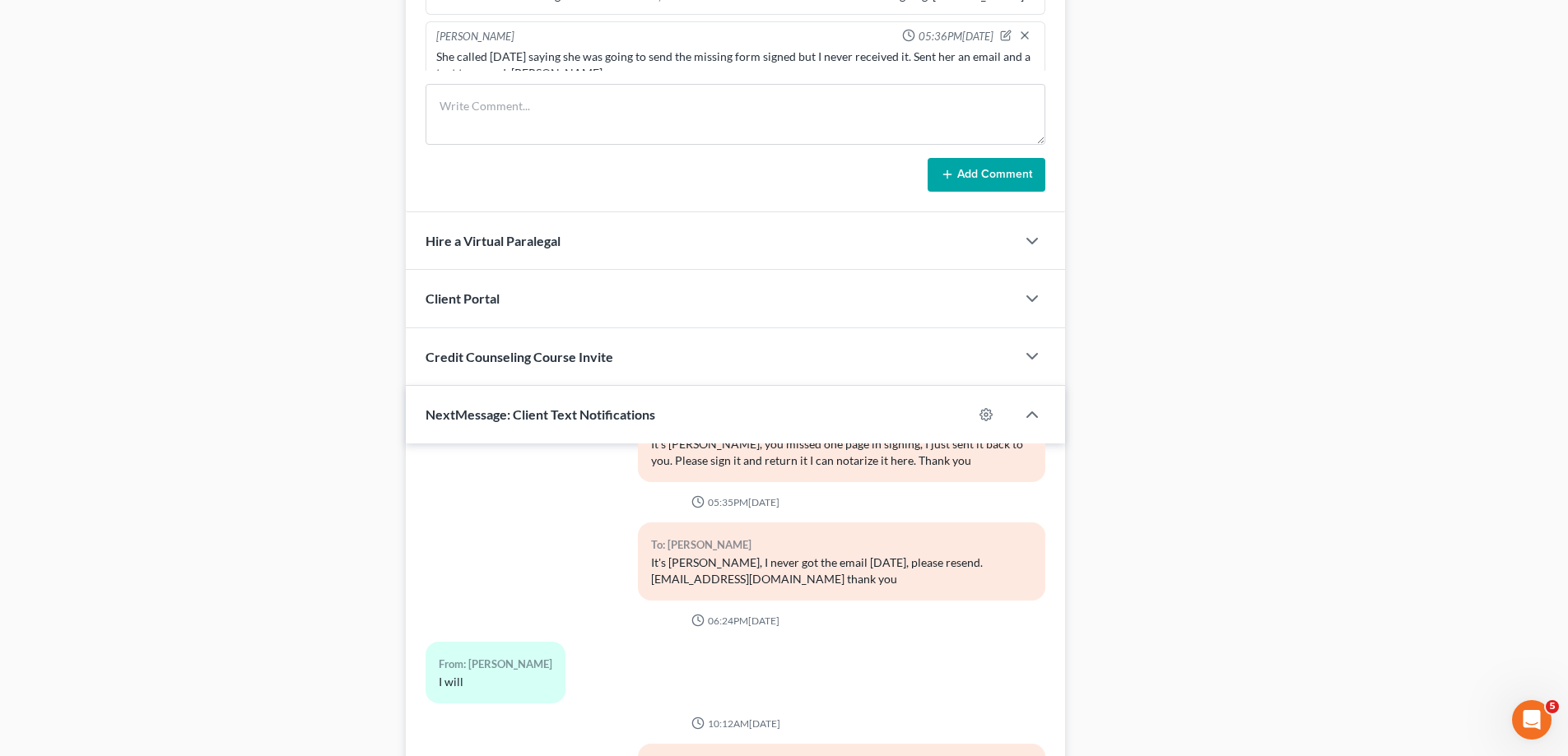
scroll to position [1286, 0]
